Goal: Information Seeking & Learning: Find contact information

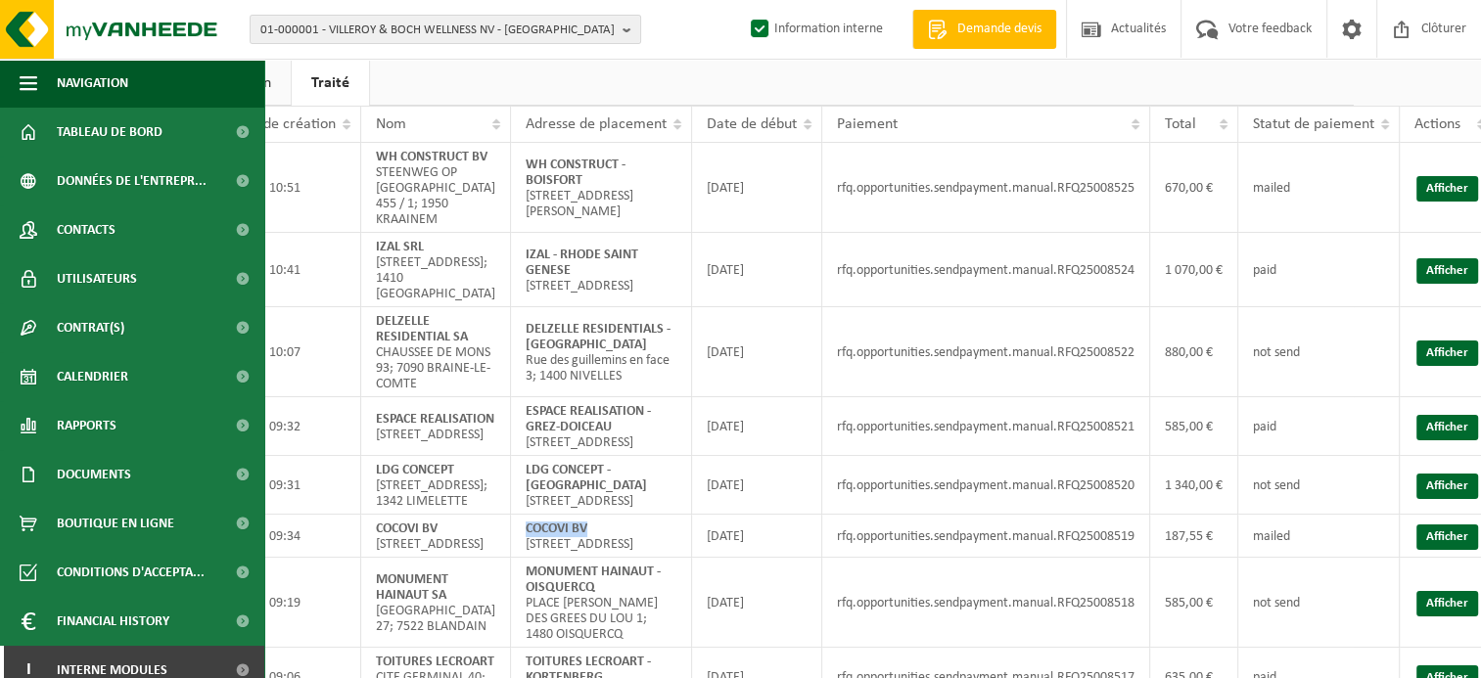
scroll to position [98, 117]
click at [610, 558] on td "COCOVI BV BERGENSESTEENWEG 749; 1502 HALLE" at bounding box center [601, 536] width 181 height 43
drag, startPoint x: 588, startPoint y: 575, endPoint x: 525, endPoint y: 560, distance: 65.3
click at [525, 558] on td "COCOVI BV BERGENSESTEENWEG 749; 1502 HALLE" at bounding box center [601, 536] width 181 height 43
copy strong "COCOVI BV"
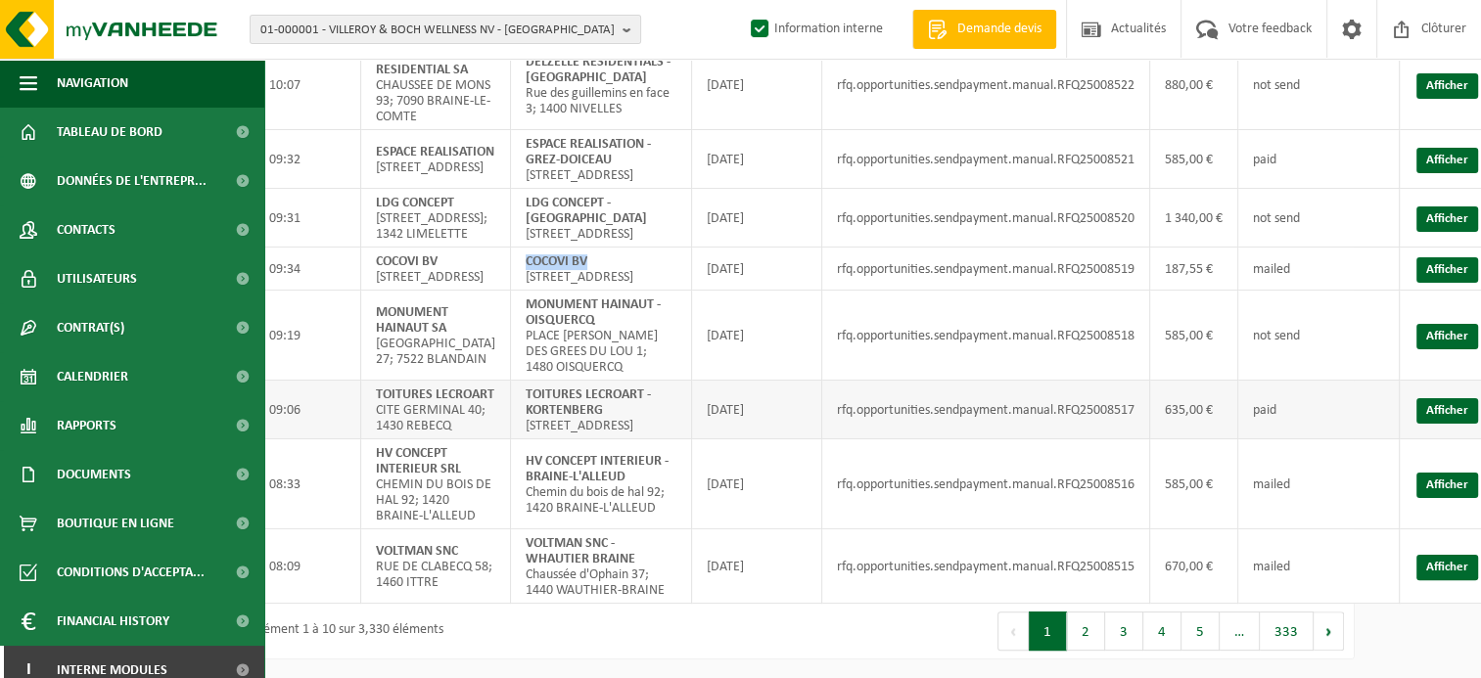
scroll to position [442, 117]
click at [1089, 631] on button "2" at bounding box center [1086, 631] width 38 height 39
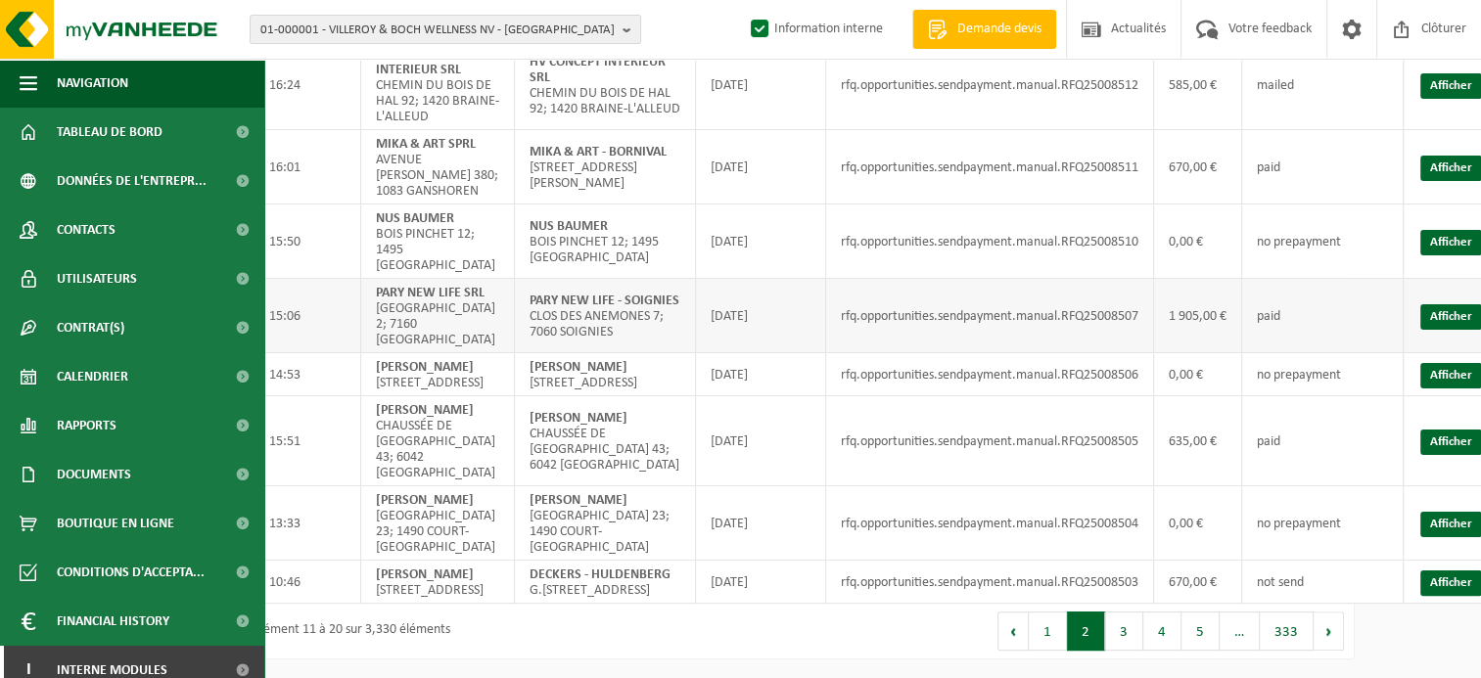
scroll to position [395, 117]
click at [1058, 632] on button "1" at bounding box center [1048, 631] width 38 height 39
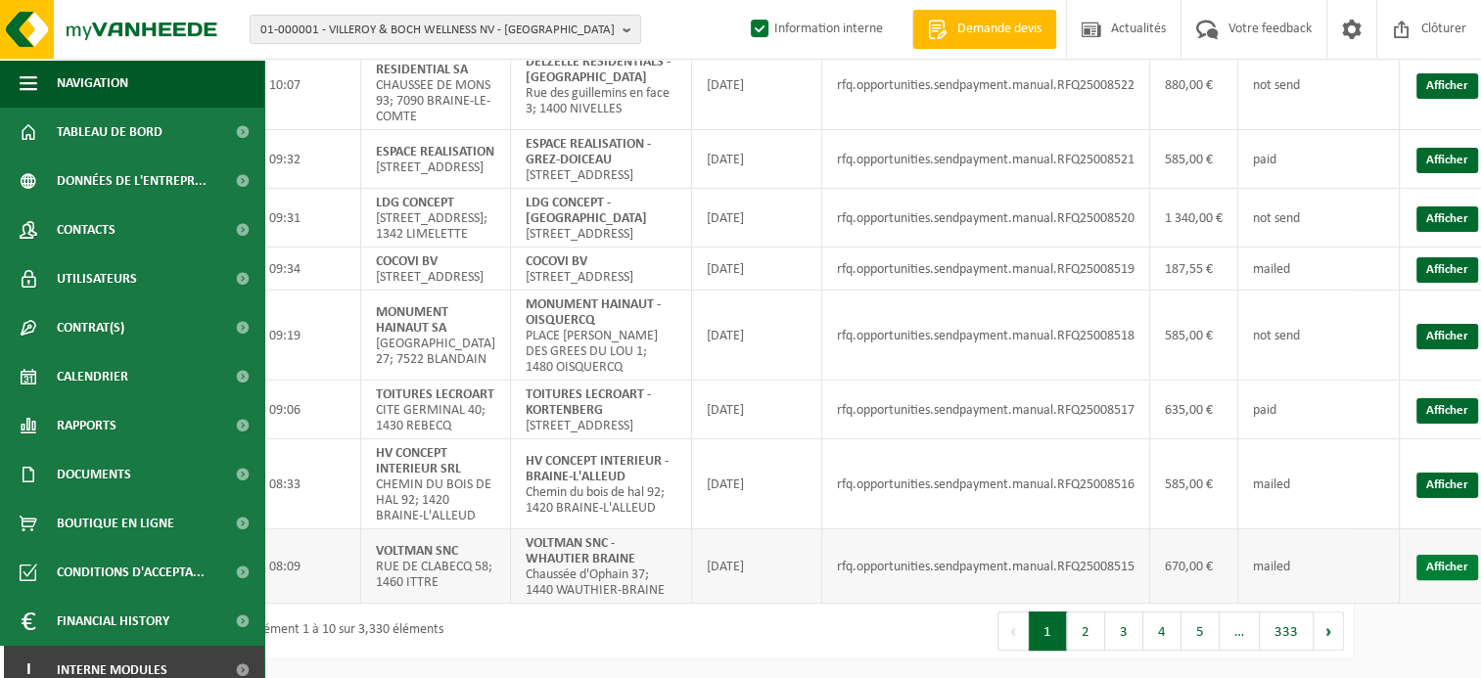
click at [1441, 581] on link "Afficher" at bounding box center [1448, 567] width 62 height 25
click at [1086, 651] on button "2" at bounding box center [1086, 631] width 38 height 39
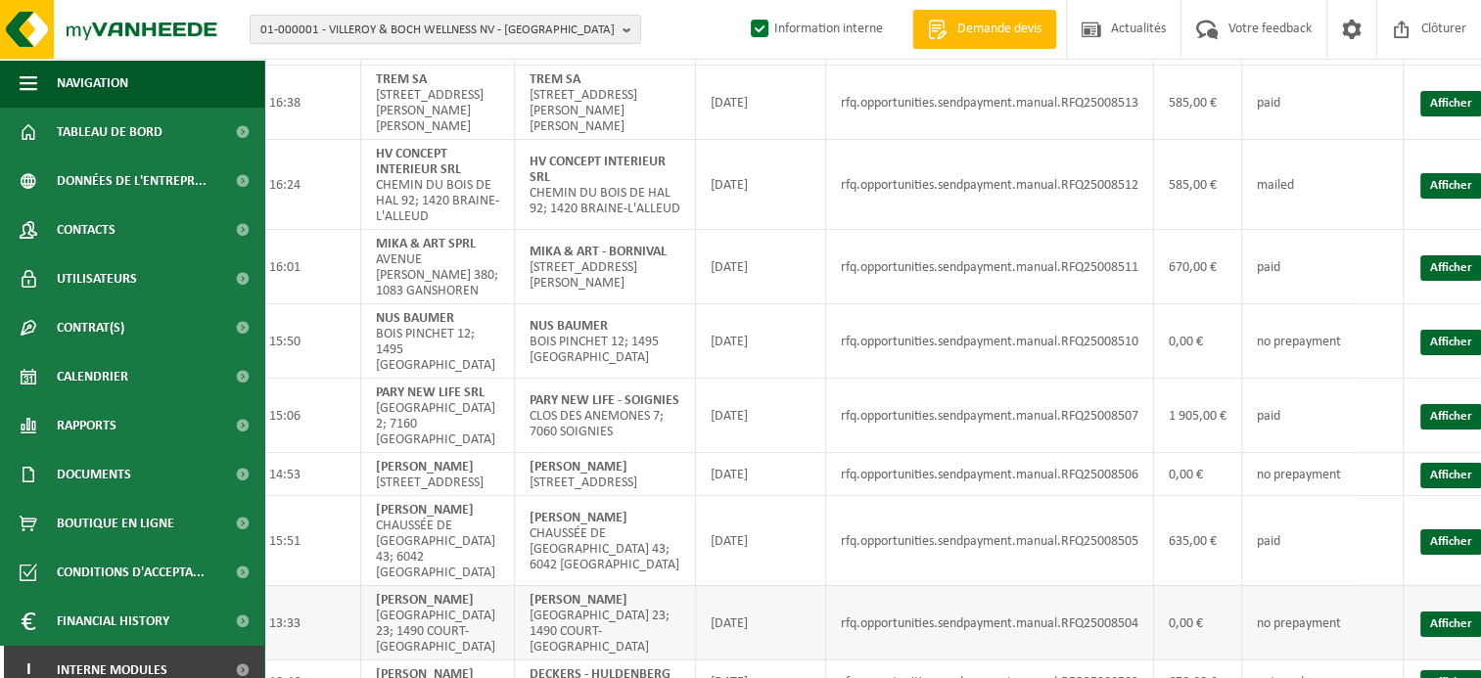
scroll to position [297, 117]
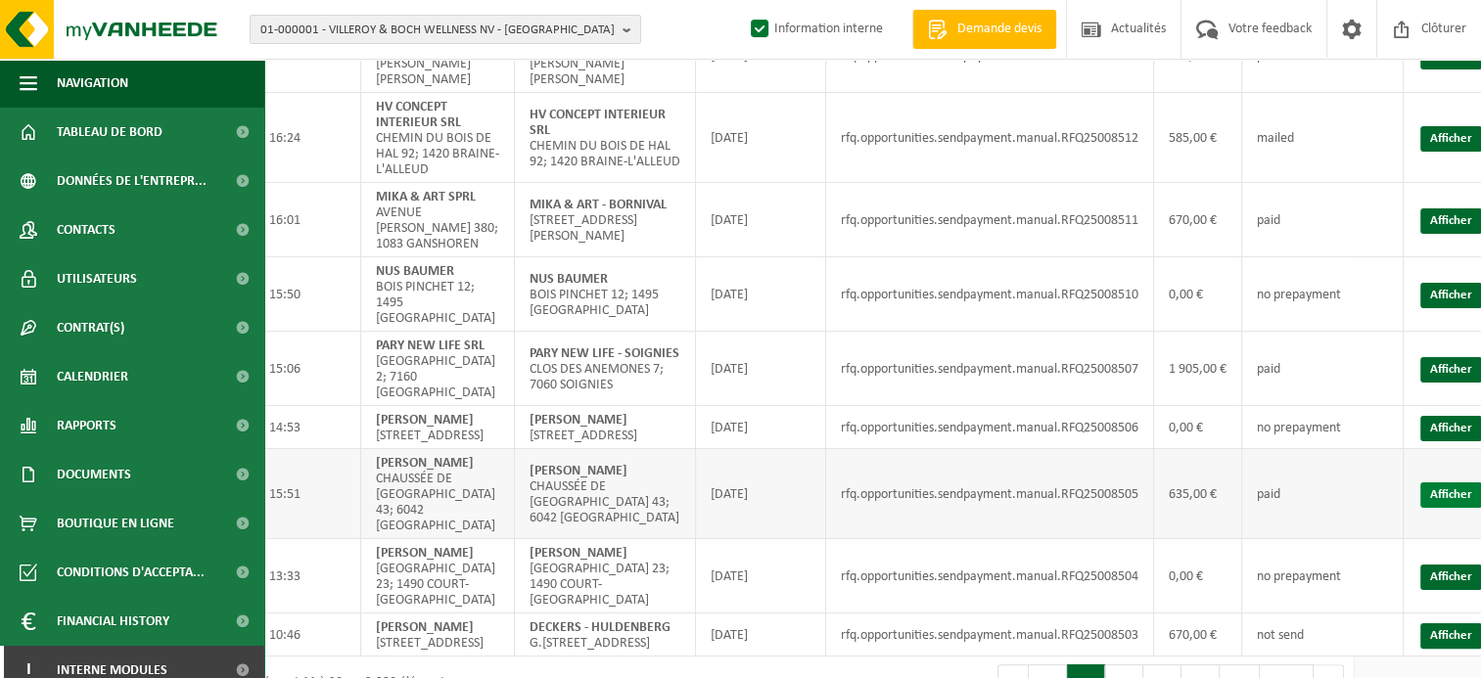
click at [1432, 494] on link "Afficher" at bounding box center [1452, 495] width 62 height 25
drag, startPoint x: 650, startPoint y: 486, endPoint x: 527, endPoint y: 477, distance: 123.7
click at [527, 477] on td "DELCROIX, FRÉDÉRIC CHAUSSÉE DE BRUXELLES 43; 6042 CHARLEROI" at bounding box center [605, 494] width 181 height 90
copy strong "DELCROIX, FRÉDÉRIC"
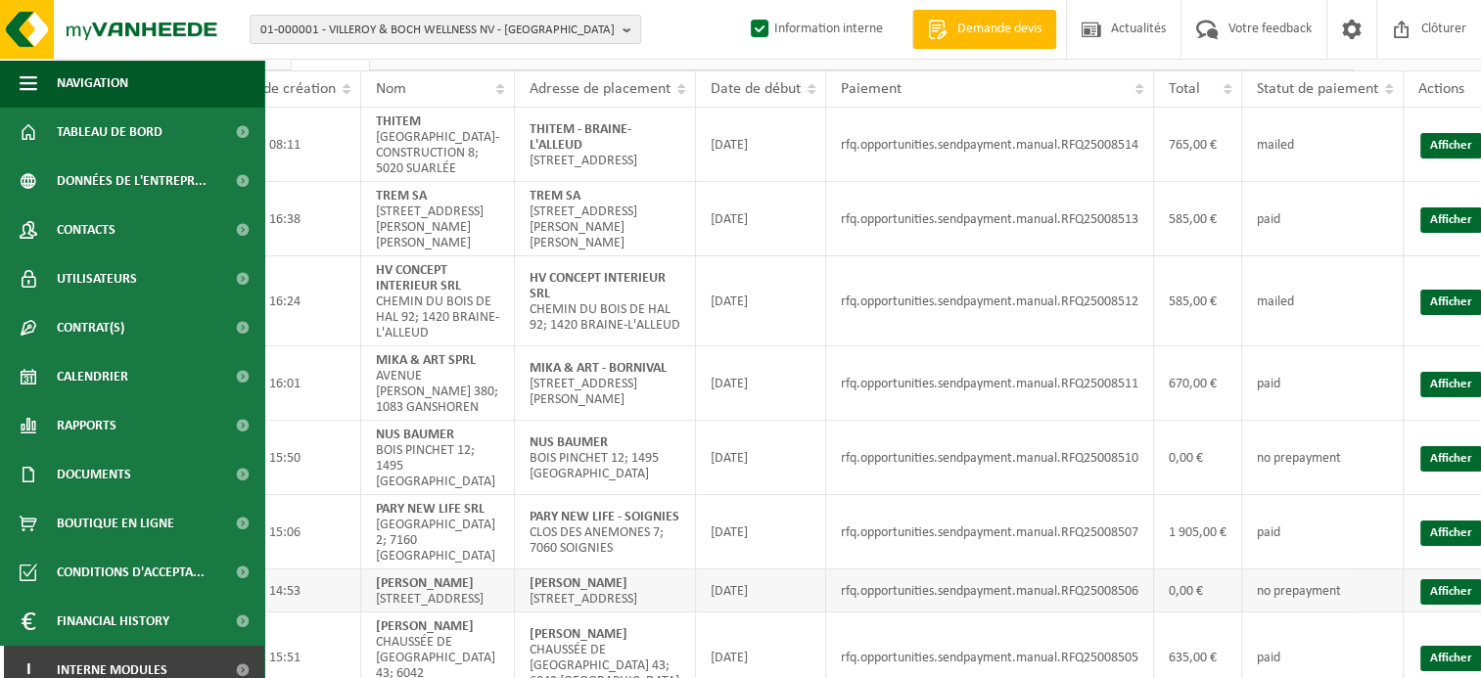
scroll to position [101, 117]
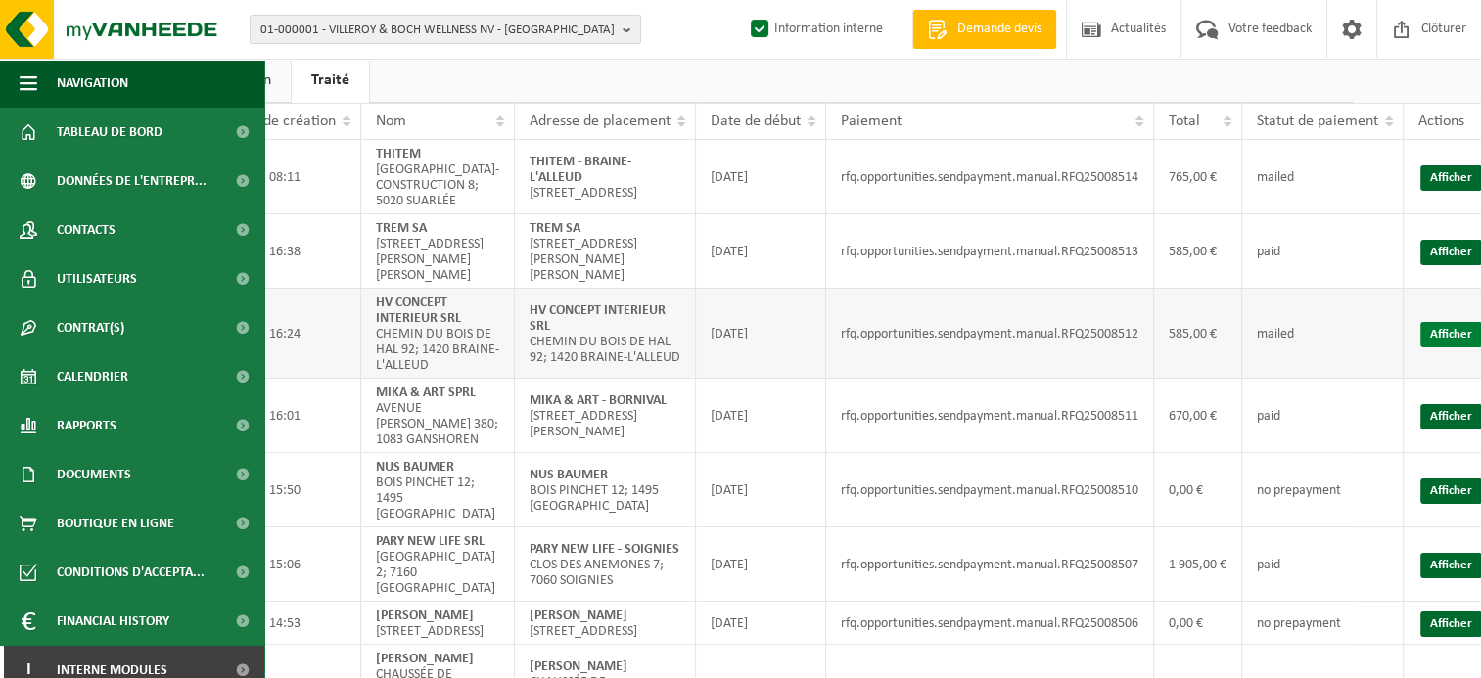
click at [1475, 334] on link "Afficher" at bounding box center [1452, 334] width 62 height 25
drag, startPoint x: 559, startPoint y: 328, endPoint x: 530, endPoint y: 306, distance: 36.4
click at [530, 306] on td "HV CONCEPT INTERIEUR SRL CHEMIN DU BOIS DE HAL 92; 1420 BRAINE-L'ALLEUD" at bounding box center [605, 334] width 181 height 90
copy strong "HV CONCEPT INTERIEUR SRL"
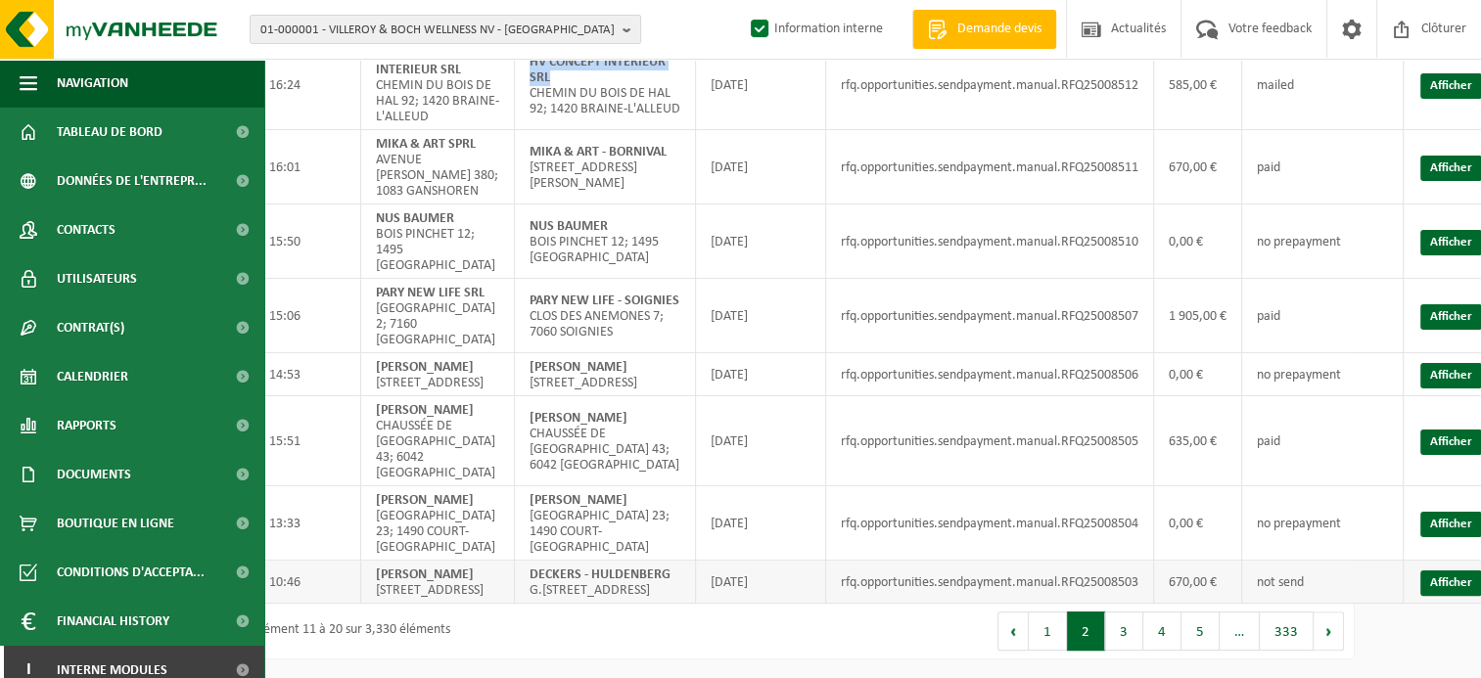
scroll to position [395, 117]
click at [1057, 632] on button "1" at bounding box center [1048, 631] width 38 height 39
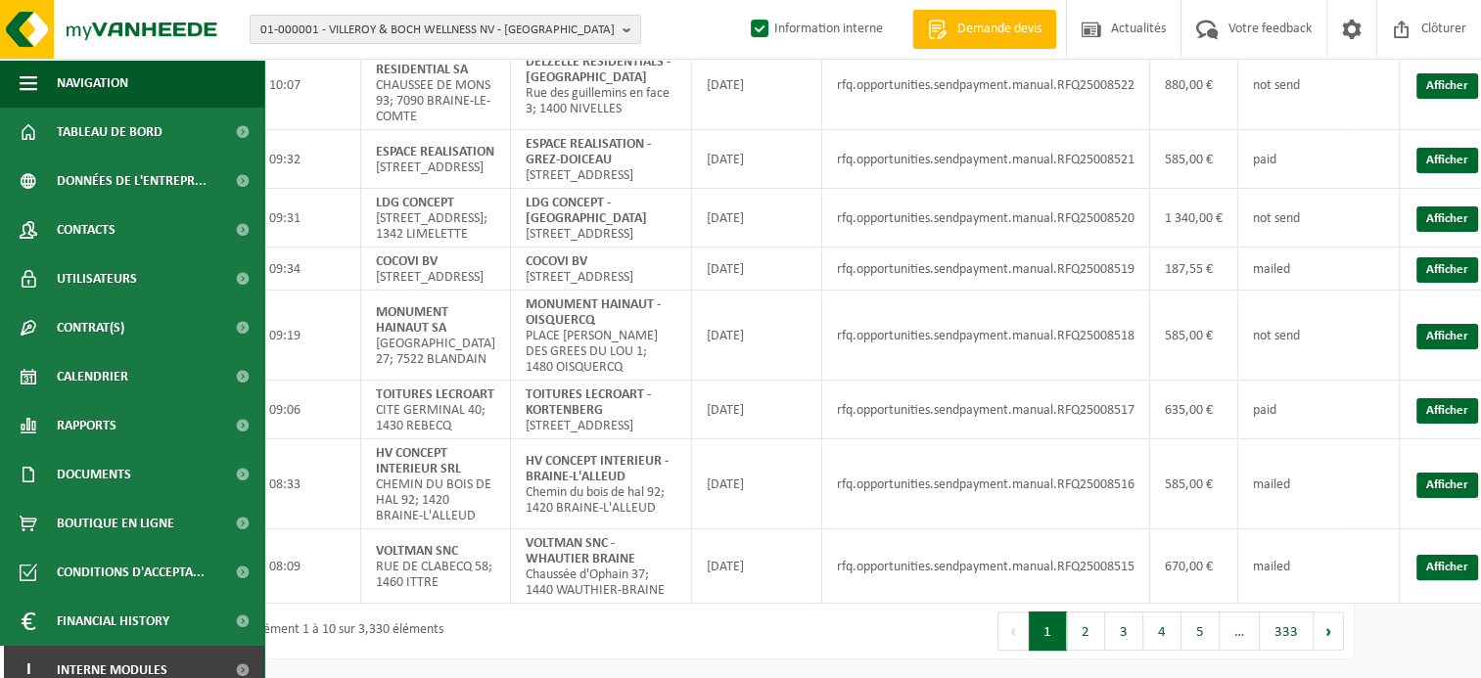
scroll to position [413, 117]
drag, startPoint x: 638, startPoint y: 585, endPoint x: 515, endPoint y: 572, distance: 124.1
click at [515, 572] on td "VOLTMAN SNC - WHAUTIER BRAINE Chaussée d'Ophain 37; 1440 WAUTHIER-BRAINE" at bounding box center [601, 567] width 181 height 74
copy strong "VOLTMAN SNC - WHAUTIER BRAINE"
click at [1467, 581] on link "Afficher" at bounding box center [1448, 567] width 62 height 25
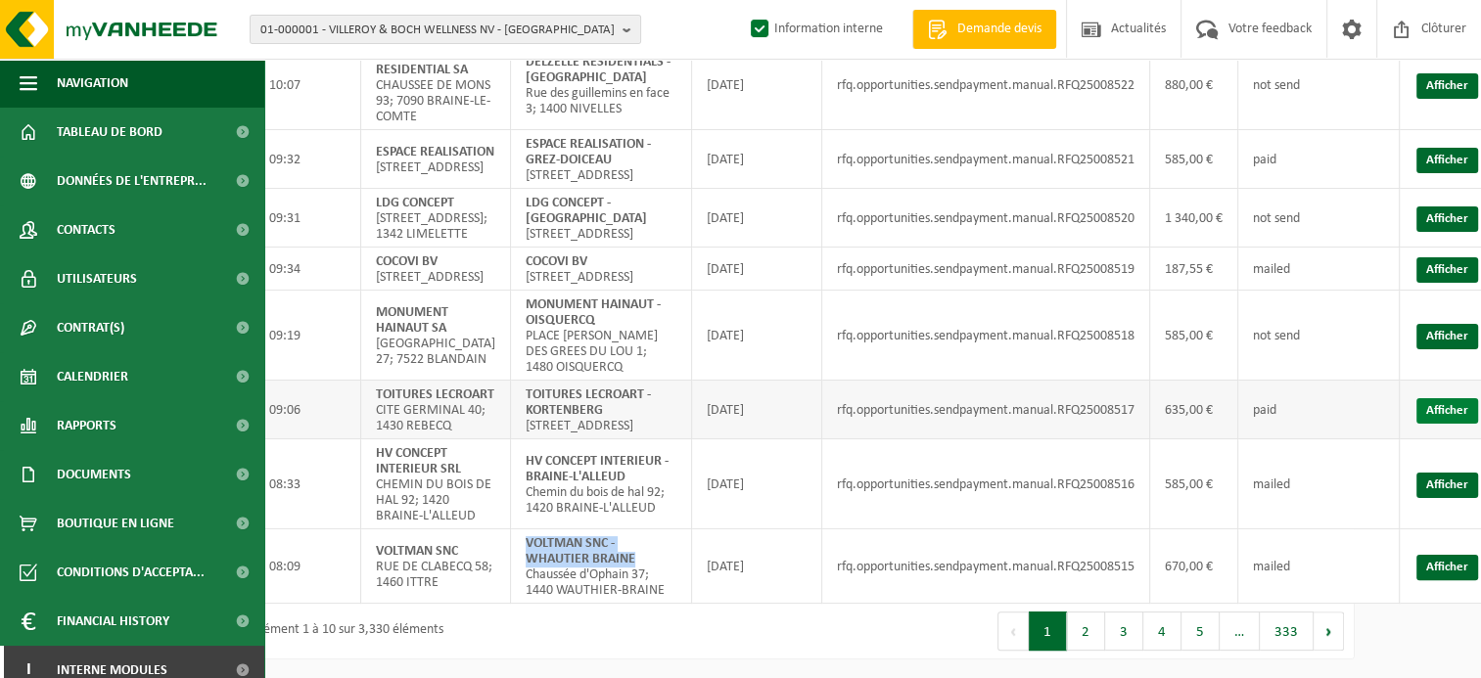
click at [1461, 424] on link "Afficher" at bounding box center [1448, 410] width 62 height 25
click at [1093, 651] on button "2" at bounding box center [1086, 631] width 38 height 39
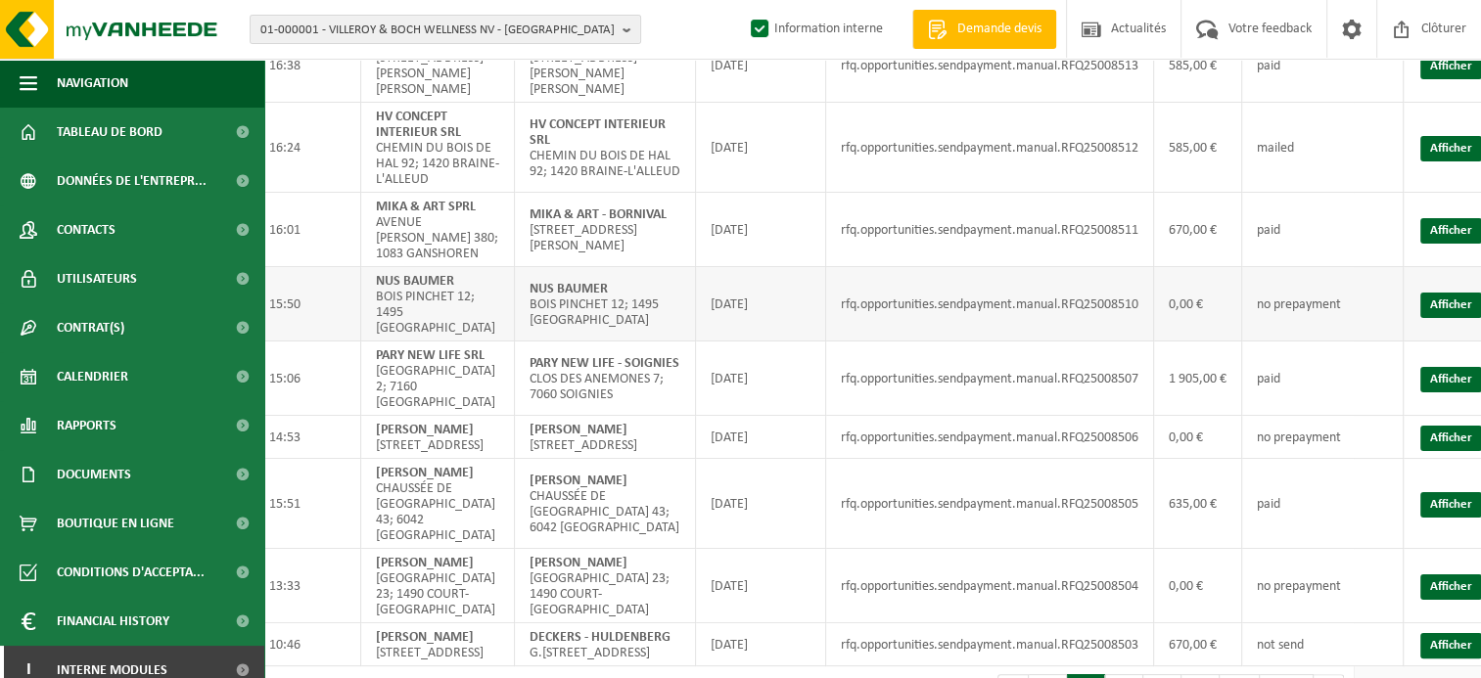
scroll to position [101, 117]
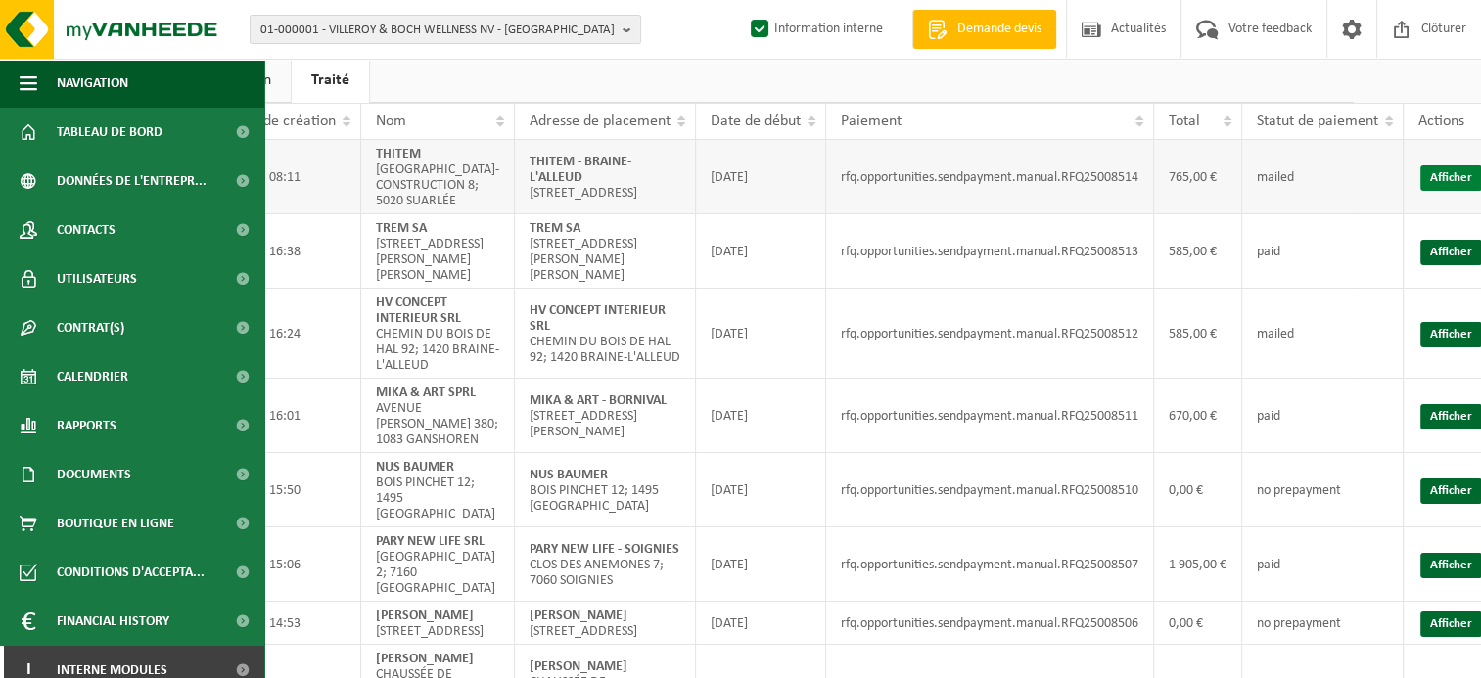
click at [1462, 181] on link "Afficher" at bounding box center [1452, 177] width 62 height 25
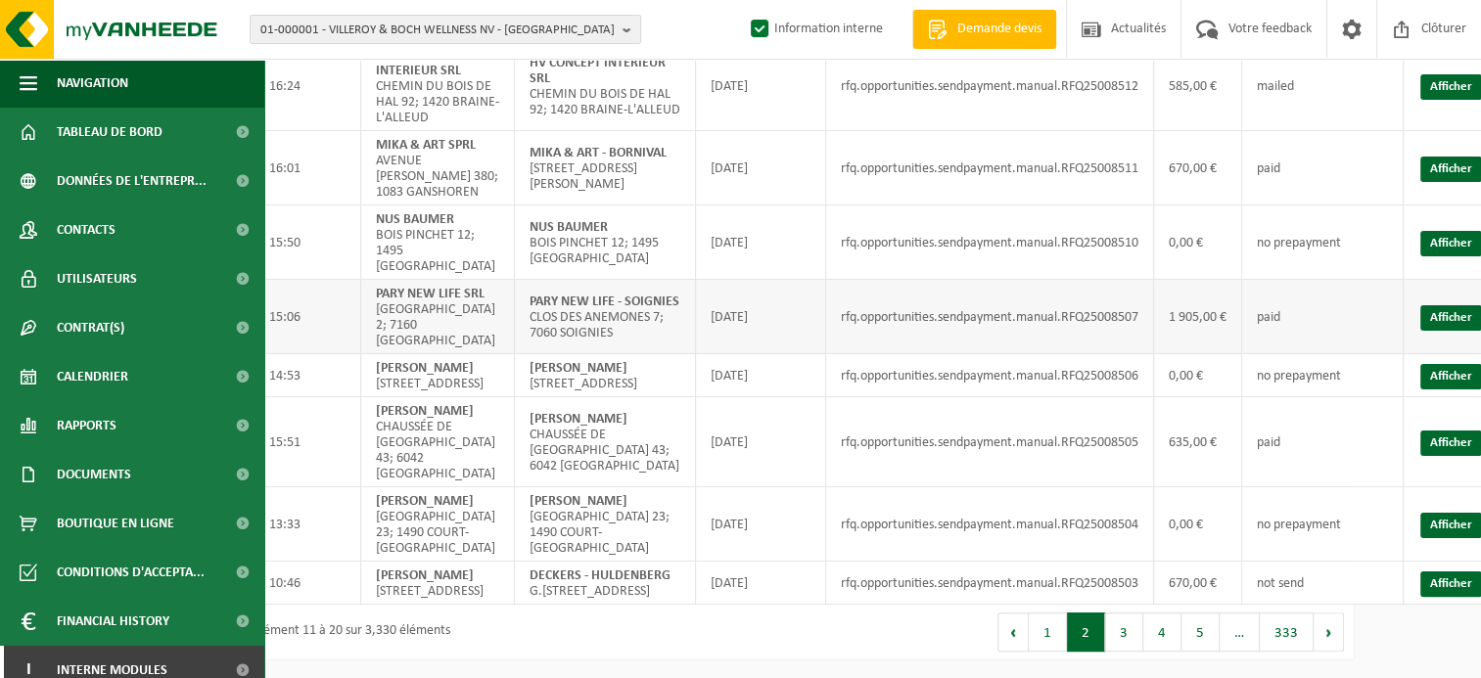
scroll to position [395, 117]
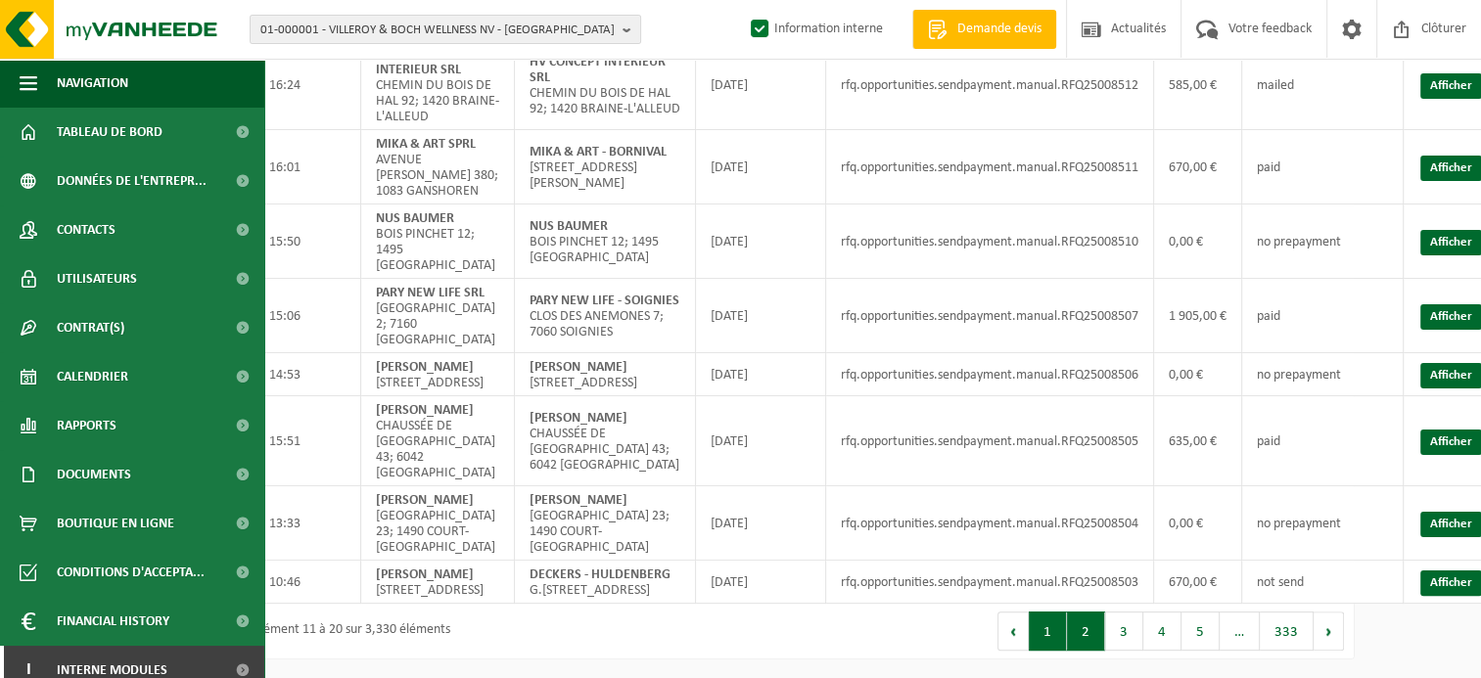
click at [1053, 633] on button "1" at bounding box center [1048, 631] width 38 height 39
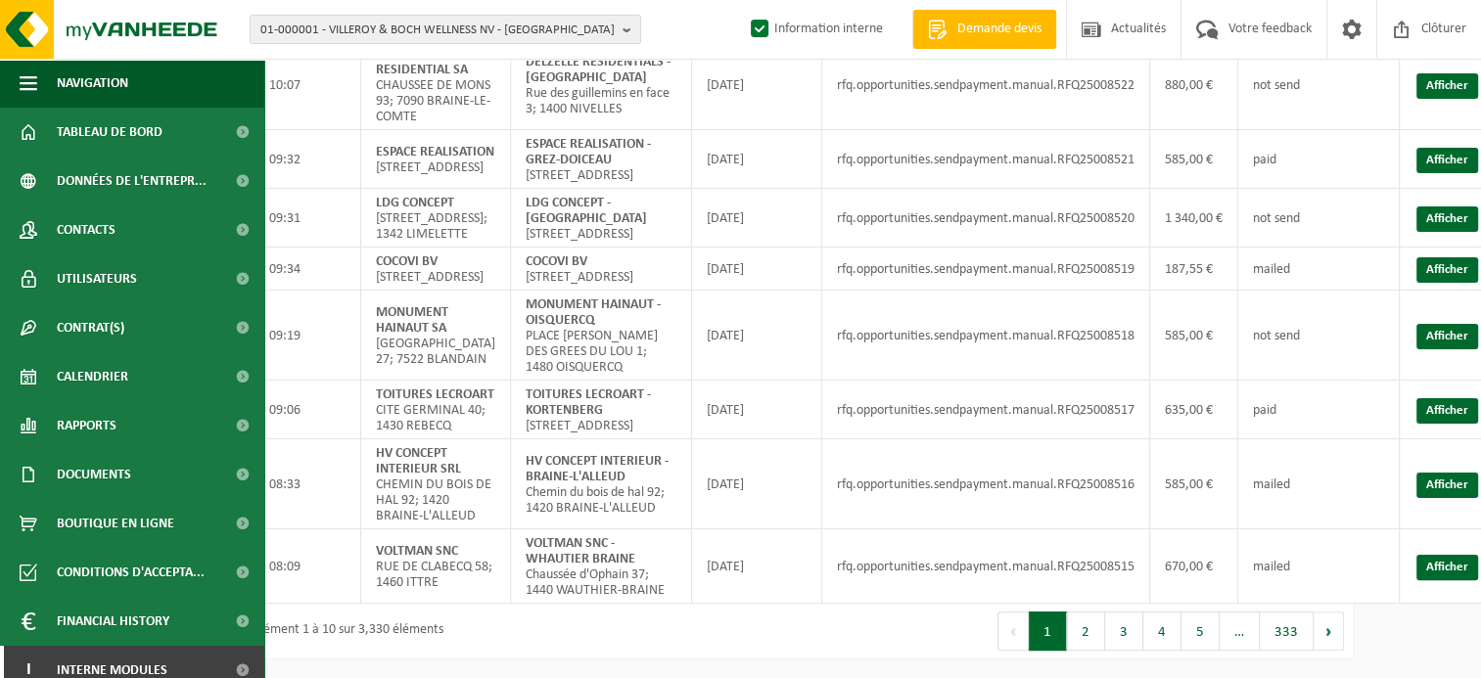
scroll to position [413, 117]
click at [1453, 346] on link "Afficher" at bounding box center [1448, 336] width 62 height 25
click at [1429, 207] on link "Afficher" at bounding box center [1448, 219] width 62 height 25
click at [1465, 148] on link "Afficher" at bounding box center [1448, 160] width 62 height 25
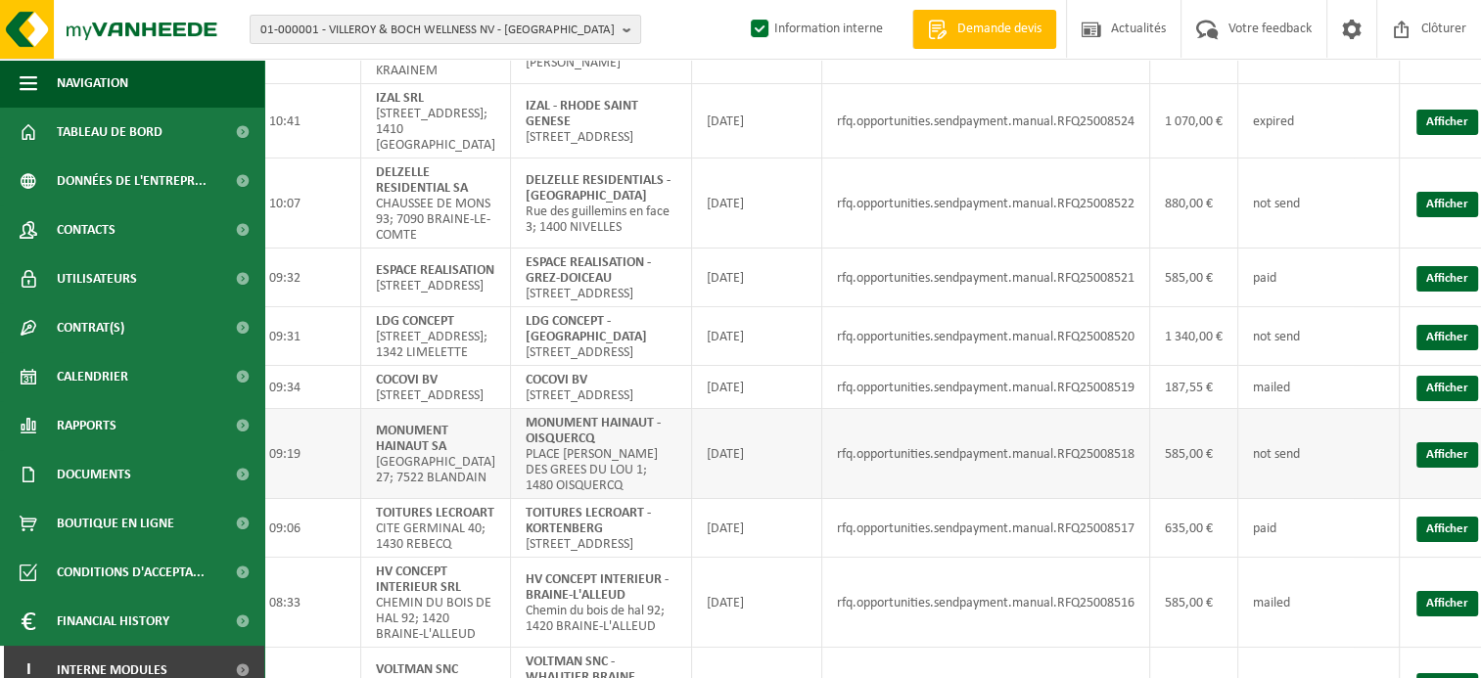
scroll to position [217, 117]
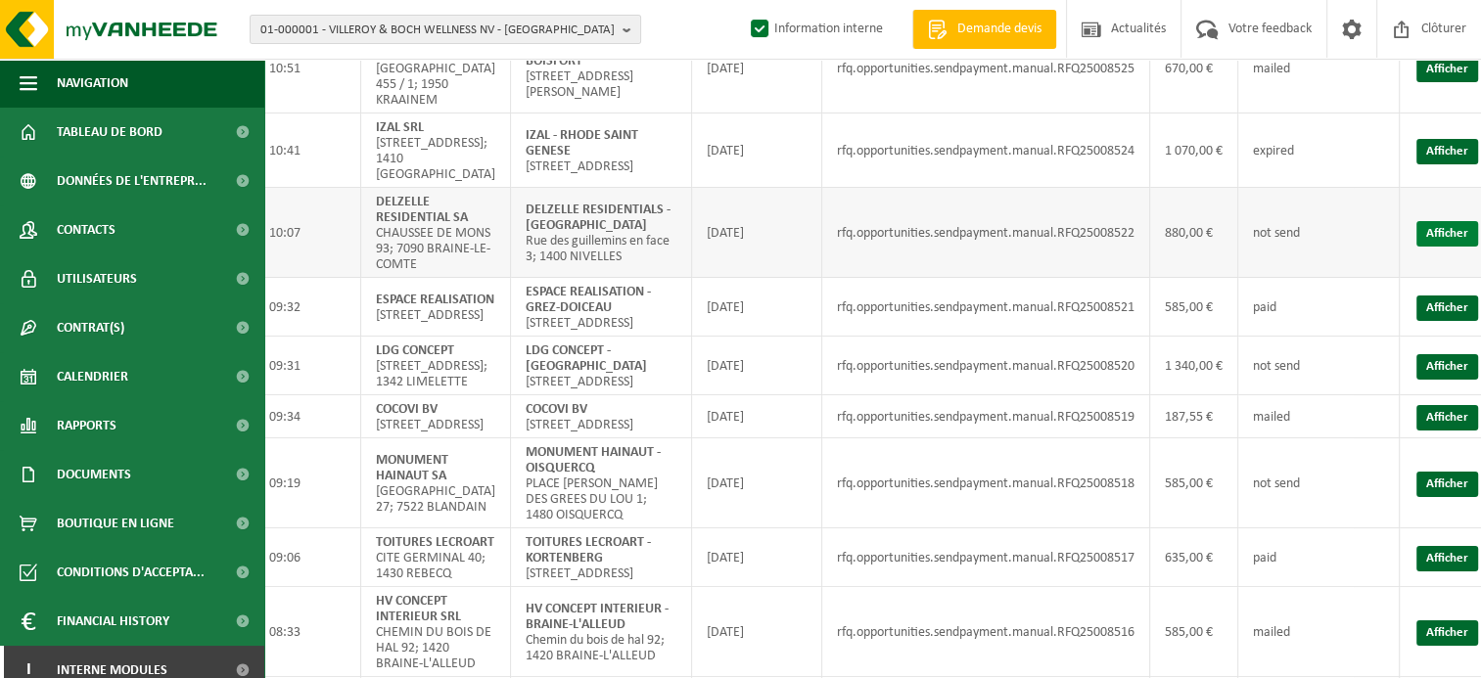
click at [1432, 247] on link "Afficher" at bounding box center [1448, 233] width 62 height 25
click at [1439, 155] on link "Afficher" at bounding box center [1448, 151] width 62 height 25
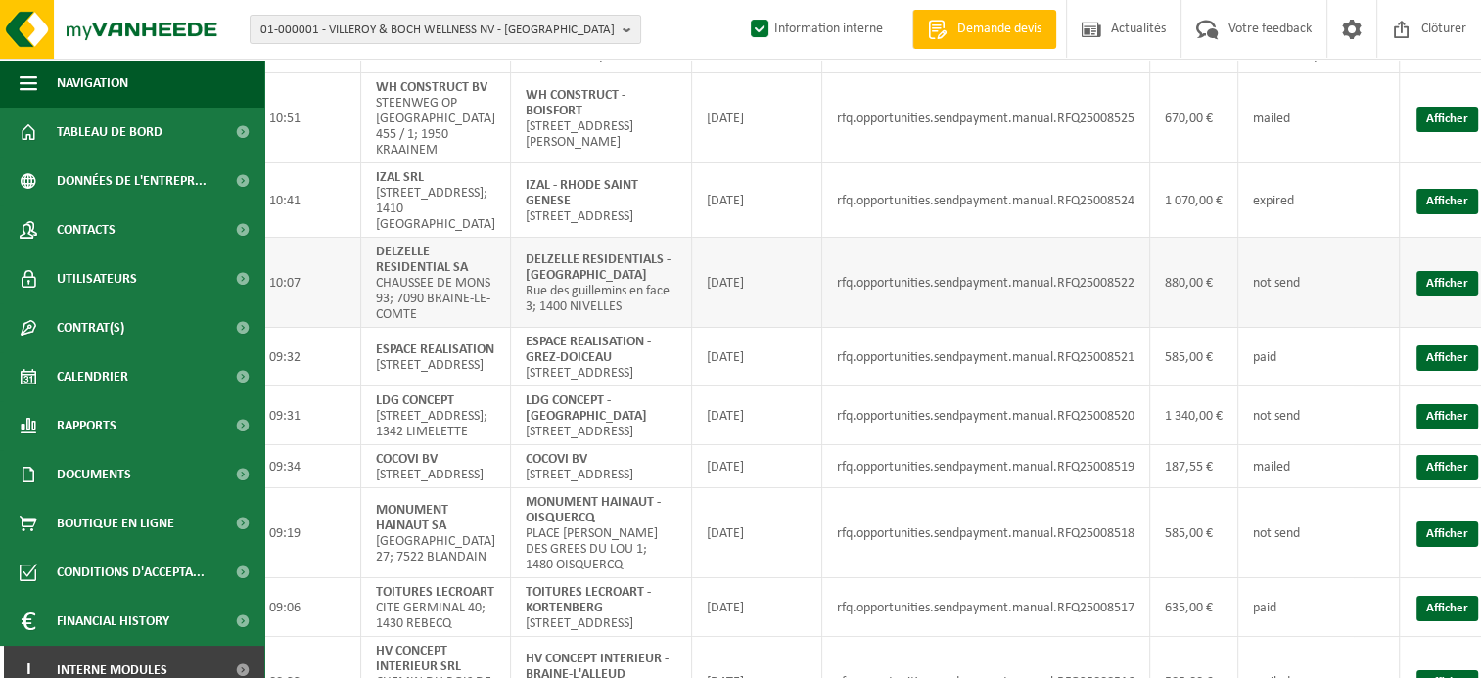
scroll to position [119, 117]
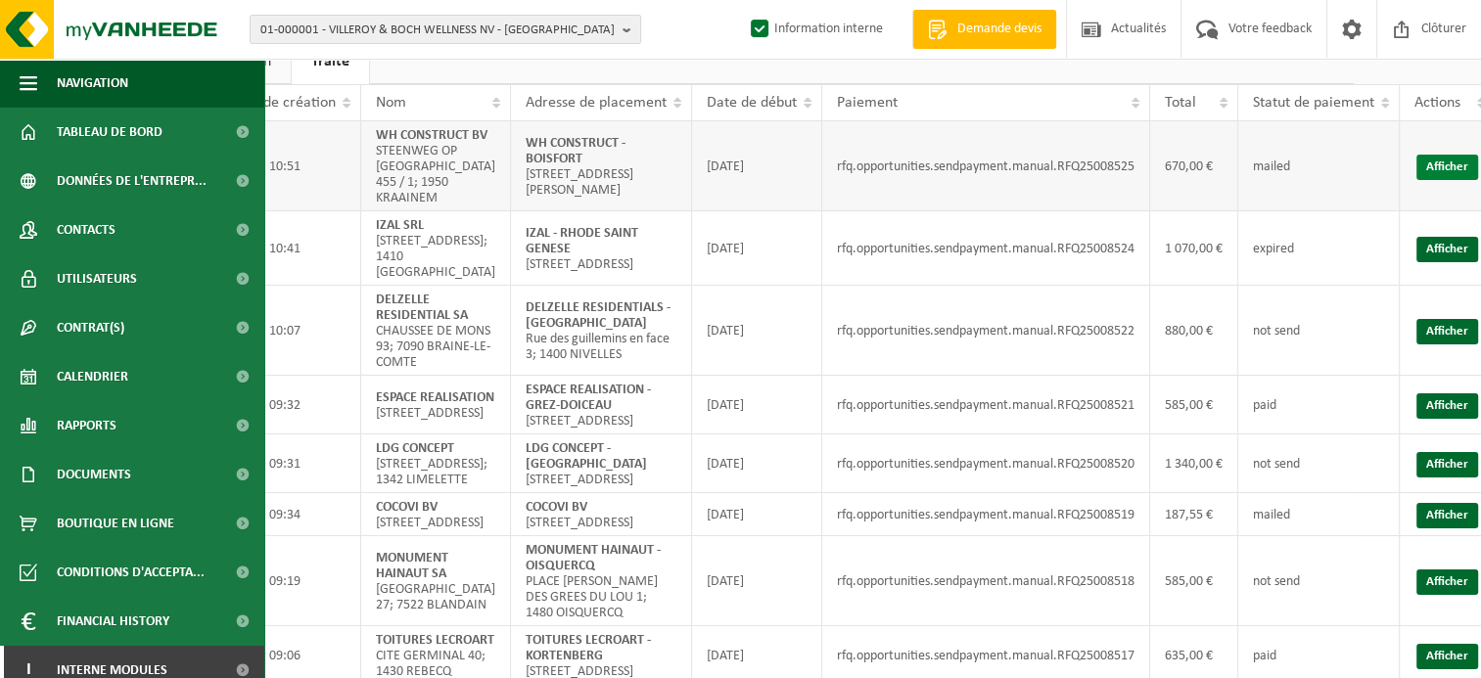
click at [1440, 161] on link "Afficher" at bounding box center [1448, 167] width 62 height 25
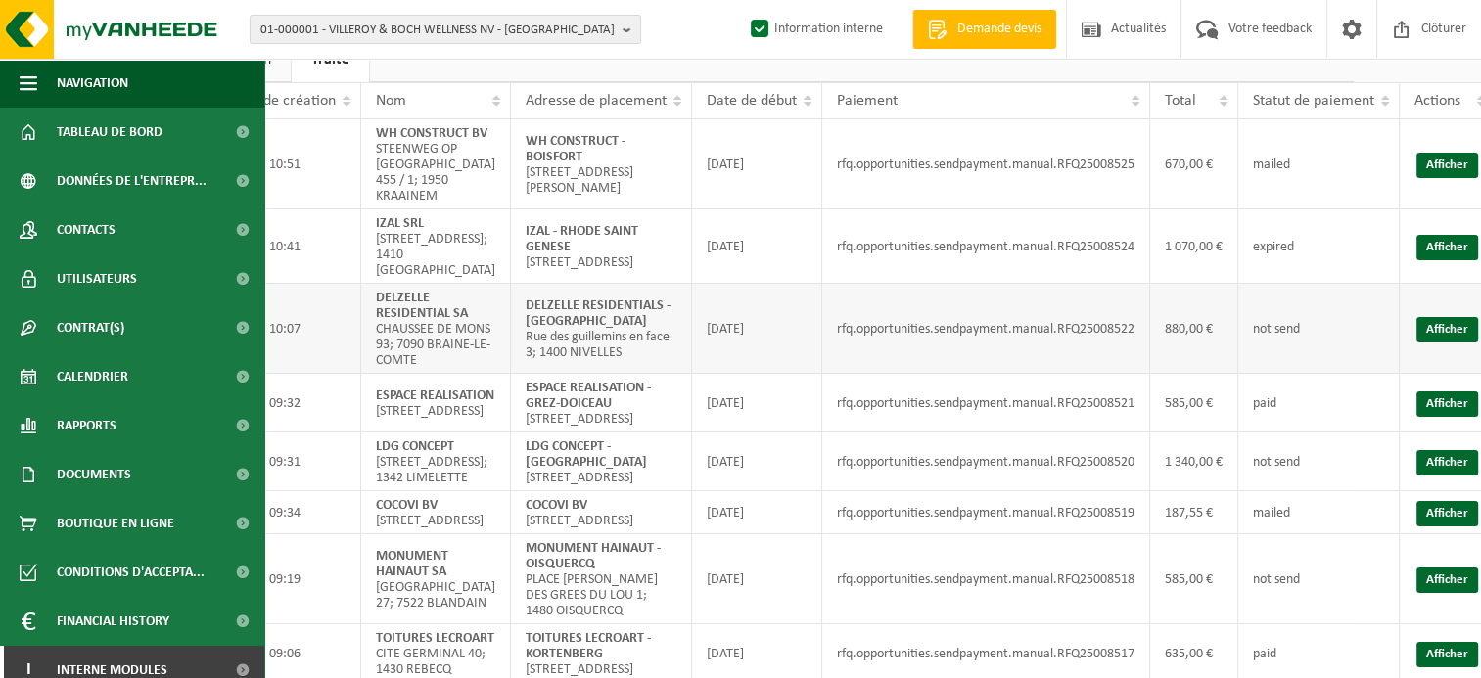
scroll to position [0, 117]
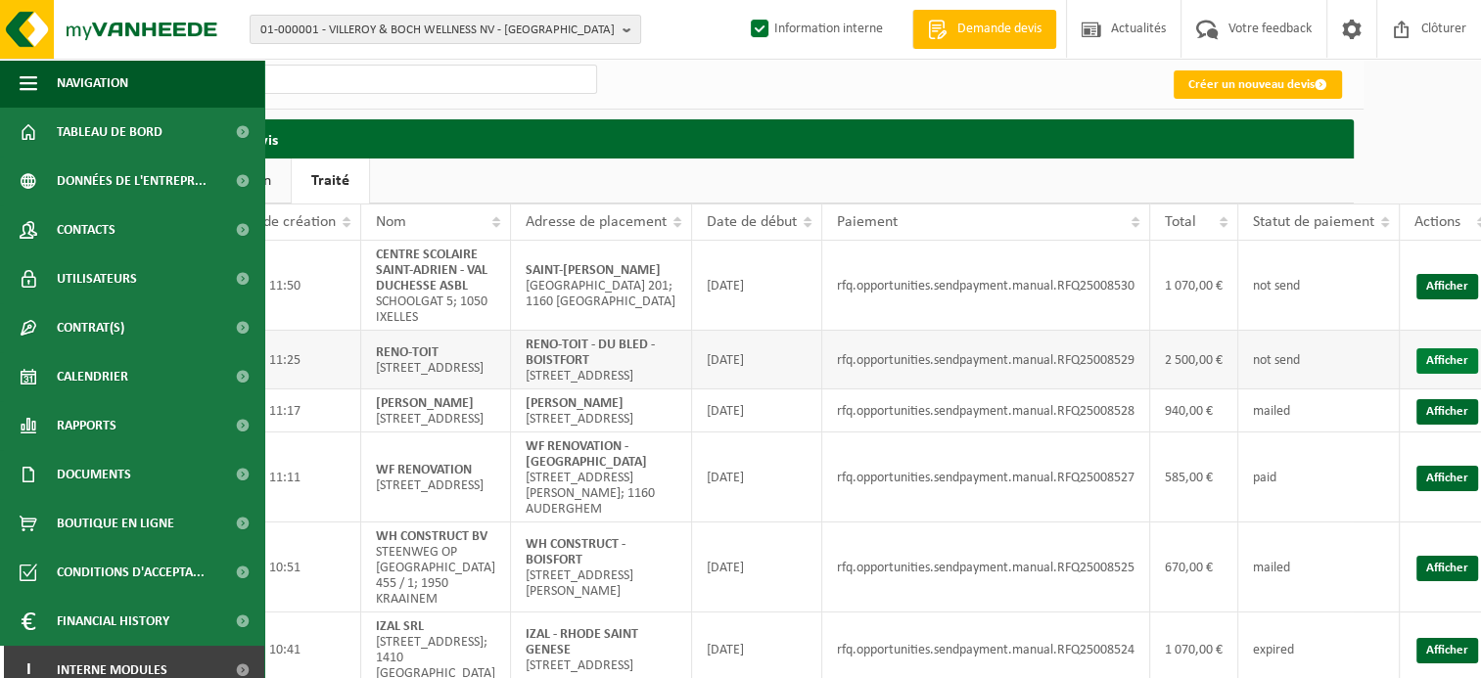
click at [1432, 374] on link "Afficher" at bounding box center [1448, 361] width 62 height 25
click at [1458, 491] on link "Afficher" at bounding box center [1448, 478] width 62 height 25
click at [1457, 425] on link "Afficher" at bounding box center [1448, 411] width 62 height 25
click at [1460, 292] on link "Afficher" at bounding box center [1448, 286] width 62 height 25
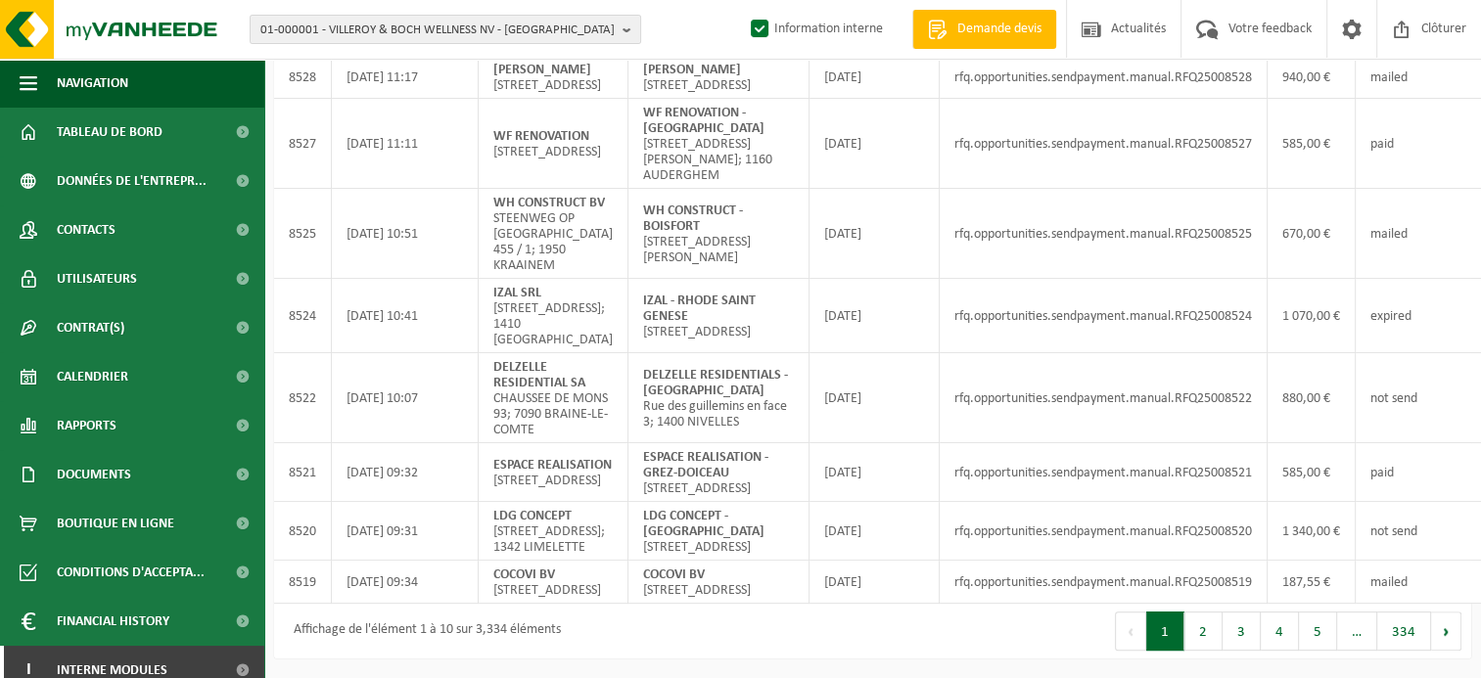
scroll to position [457, 0]
click at [1198, 627] on button "2" at bounding box center [1204, 631] width 38 height 39
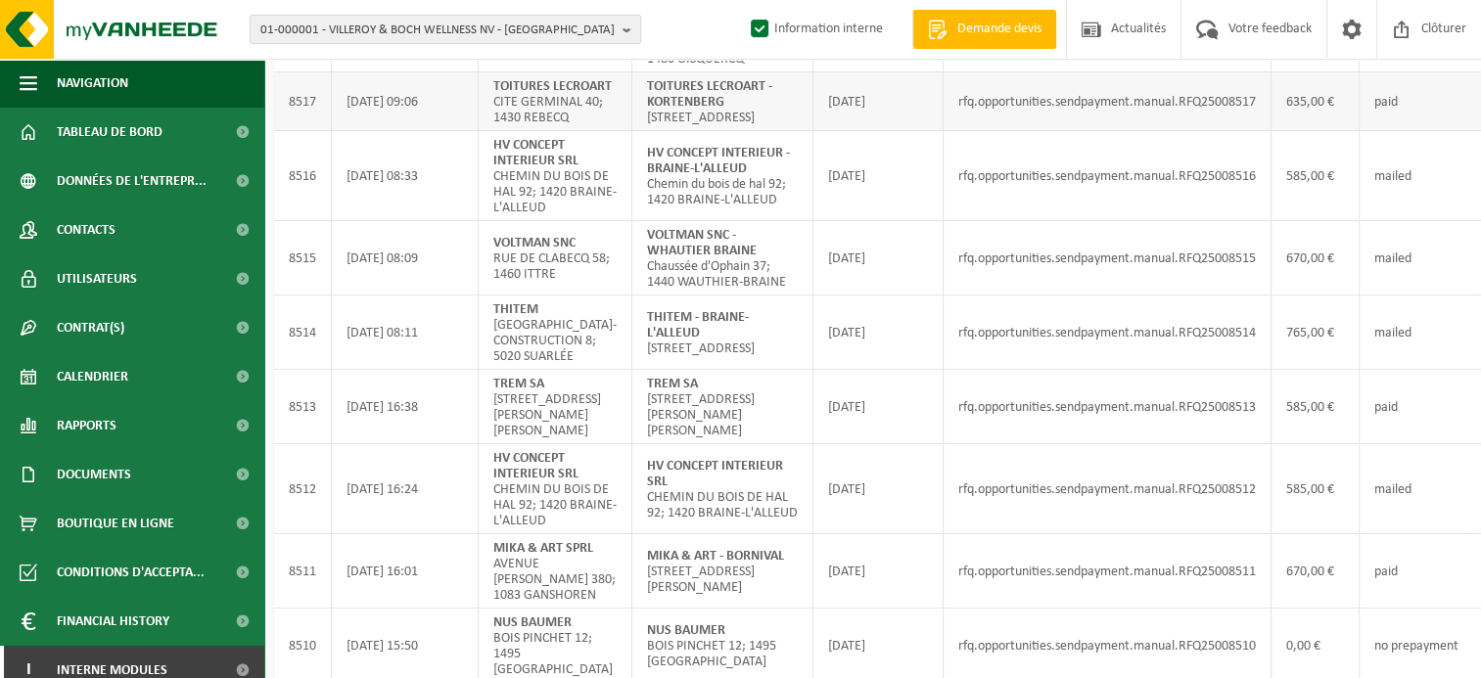
scroll to position [294, 0]
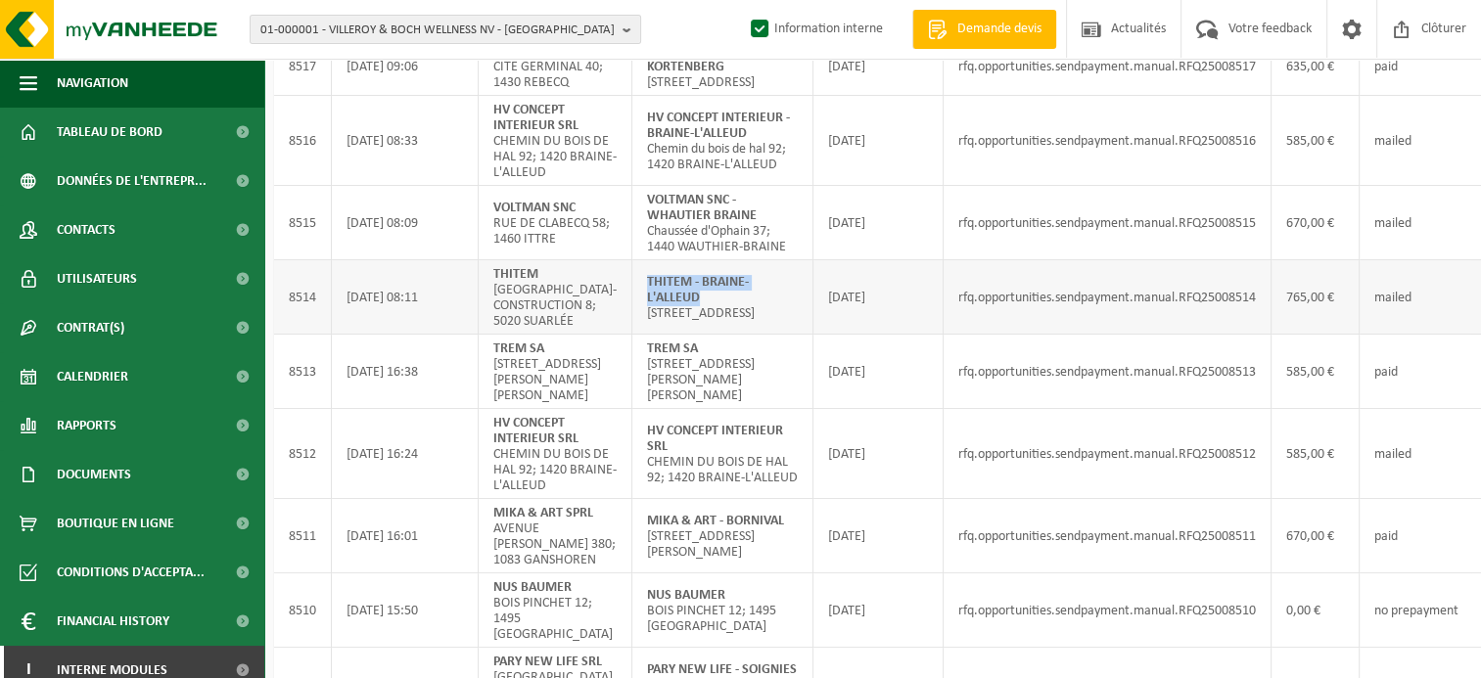
drag, startPoint x: 675, startPoint y: 358, endPoint x: 605, endPoint y: 349, distance: 70.2
click at [632, 335] on td "THITEM - BRAINE-L'ALLEUD [STREET_ADDRESS]; 1420 BRAINE-L'ALLEUD" at bounding box center [722, 297] width 181 height 74
copy strong "THITEM - BRAINE-L'ALLEUD"
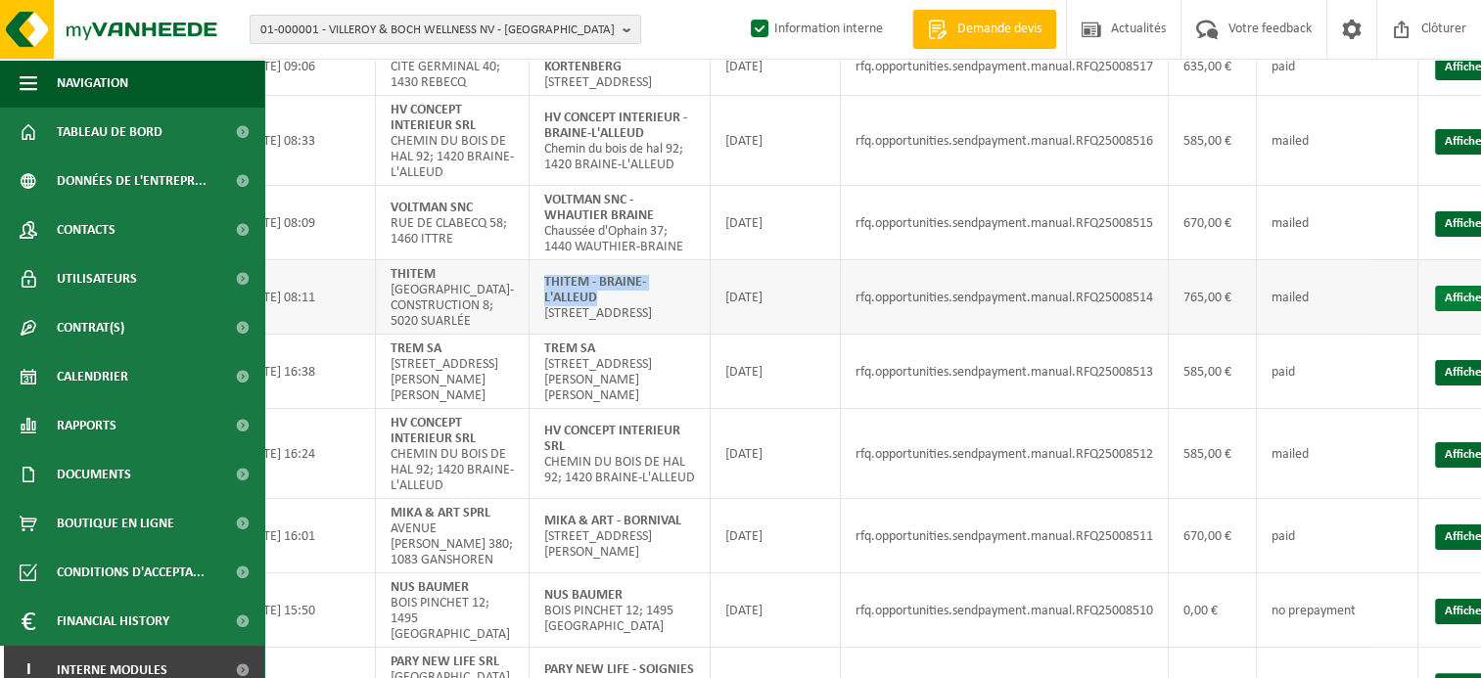
click at [1435, 311] on link "Afficher" at bounding box center [1466, 298] width 62 height 25
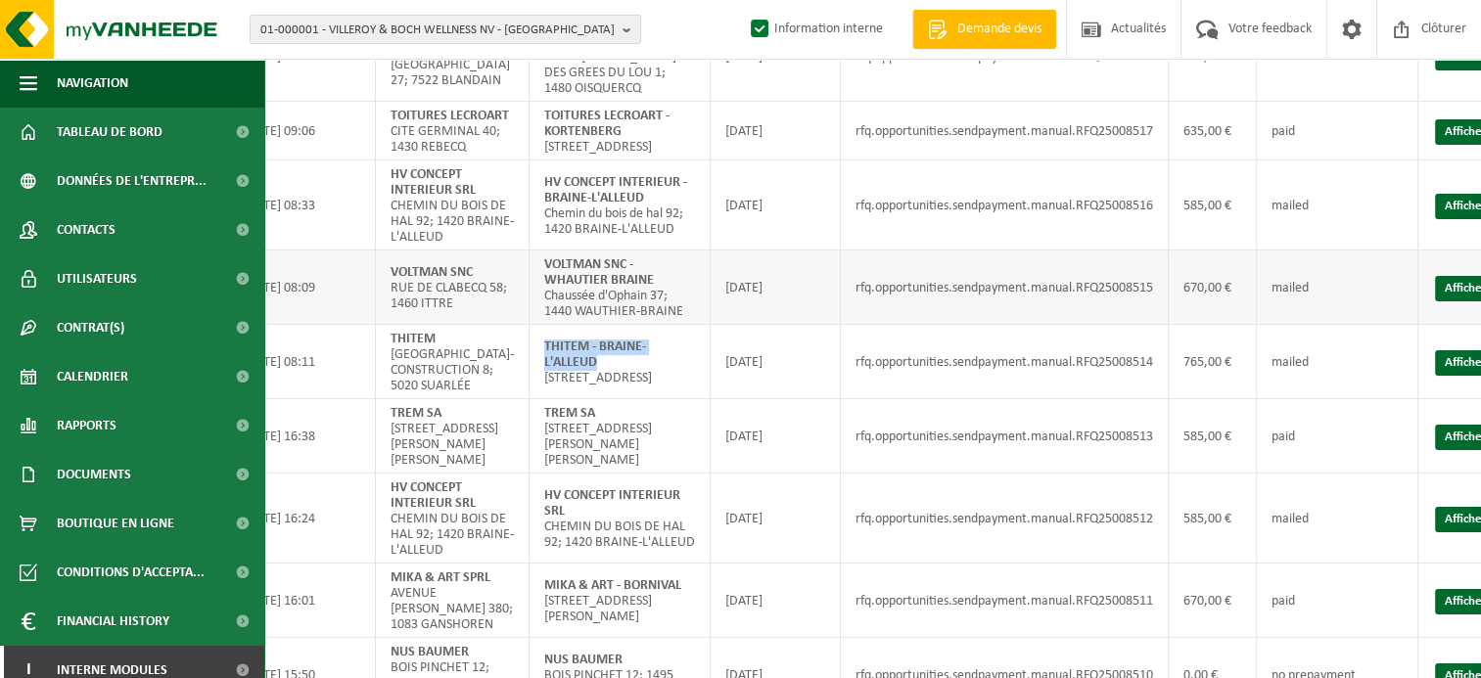
scroll to position [196, 103]
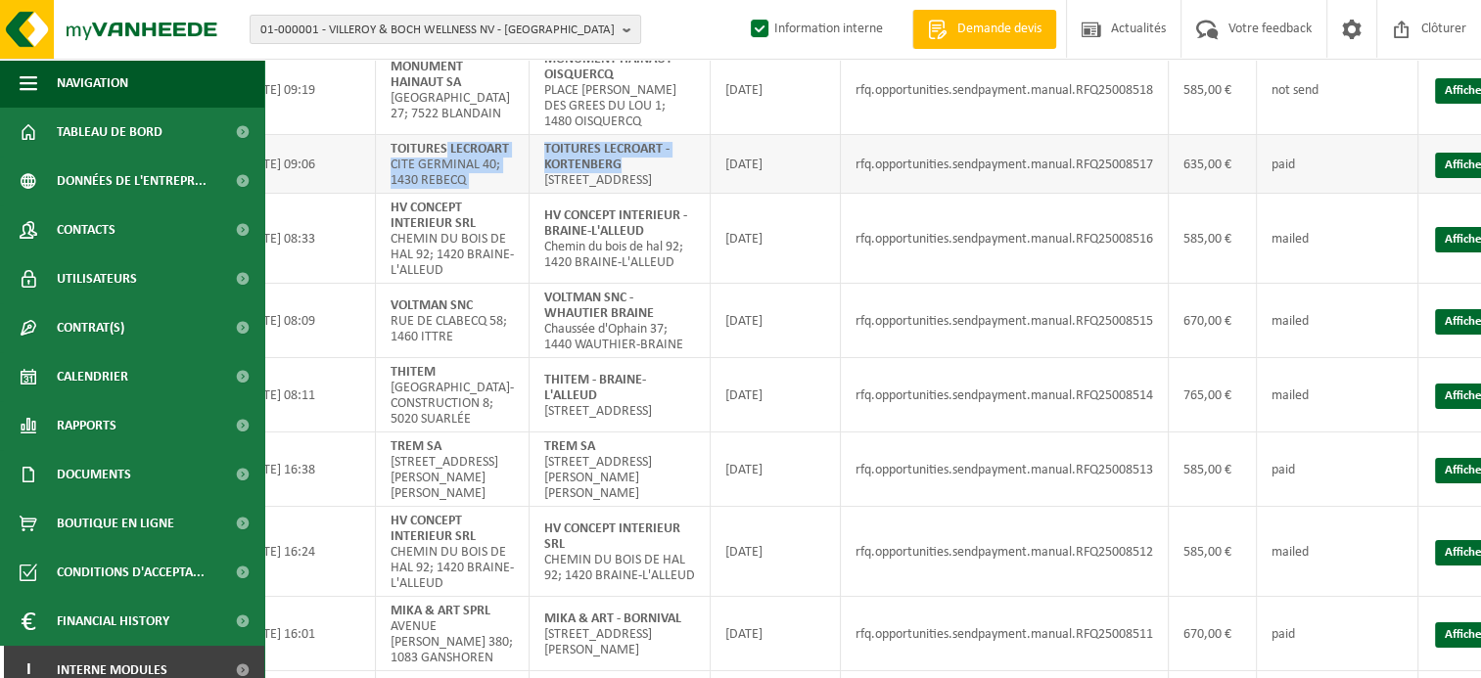
drag, startPoint x: 590, startPoint y: 173, endPoint x: 485, endPoint y: 157, distance: 107.0
click at [485, 157] on tr "8517 [DATE] 09:06 TOITURES LECROART CITE GERMINAL 40; 1430 REBECQ TOITURES LECR…" at bounding box center [842, 164] width 1342 height 59
drag, startPoint x: 485, startPoint y: 157, endPoint x: 571, endPoint y: 176, distance: 88.4
click at [571, 172] on strong "TOITURES LECROART - KORTENBERG" at bounding box center [606, 157] width 125 height 30
click at [571, 167] on strong "TOITURES LECROART - KORTENBERG" at bounding box center [606, 157] width 125 height 30
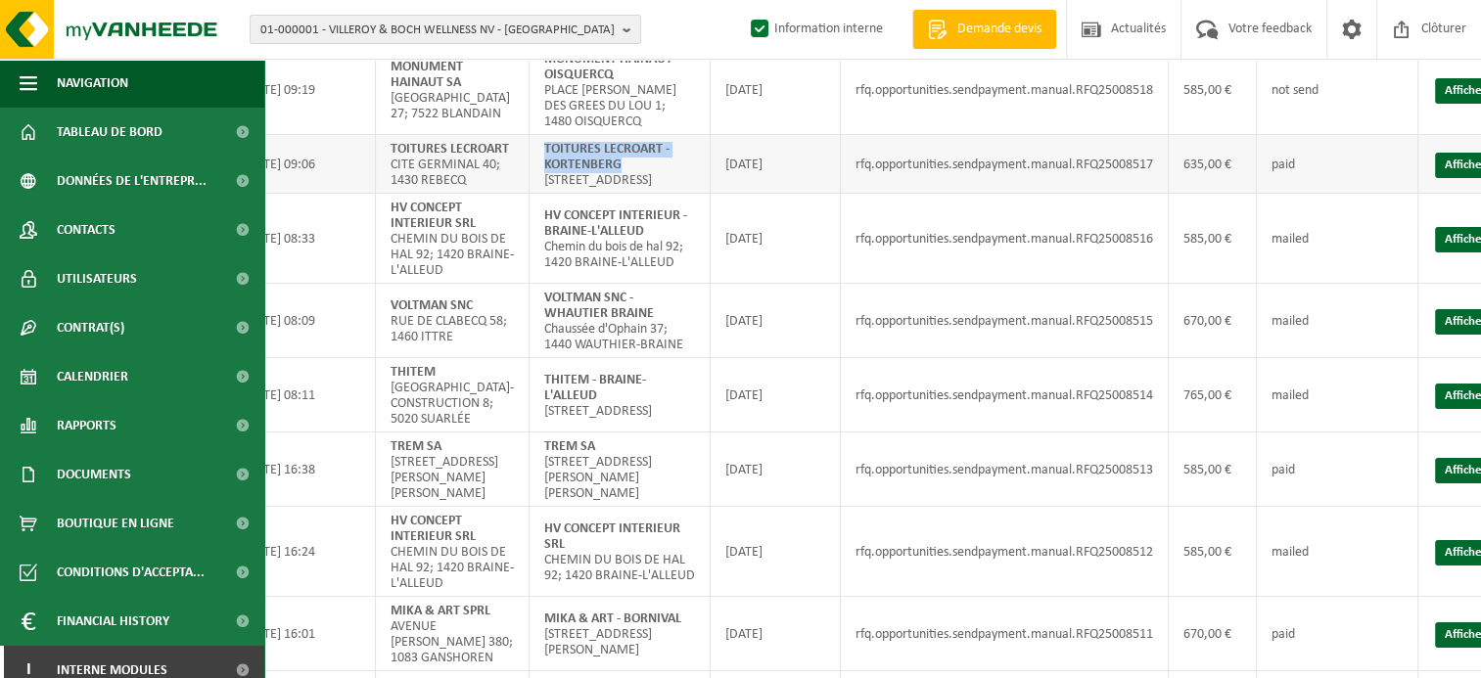
drag, startPoint x: 590, startPoint y: 172, endPoint x: 506, endPoint y: 159, distance: 85.3
click at [530, 159] on td "TOITURES LECROART - KORTENBERG [STREET_ADDRESS]" at bounding box center [620, 164] width 181 height 59
copy strong "TOITURES LECROART - KORTENBERG"
click at [1448, 173] on link "Afficher" at bounding box center [1466, 165] width 62 height 25
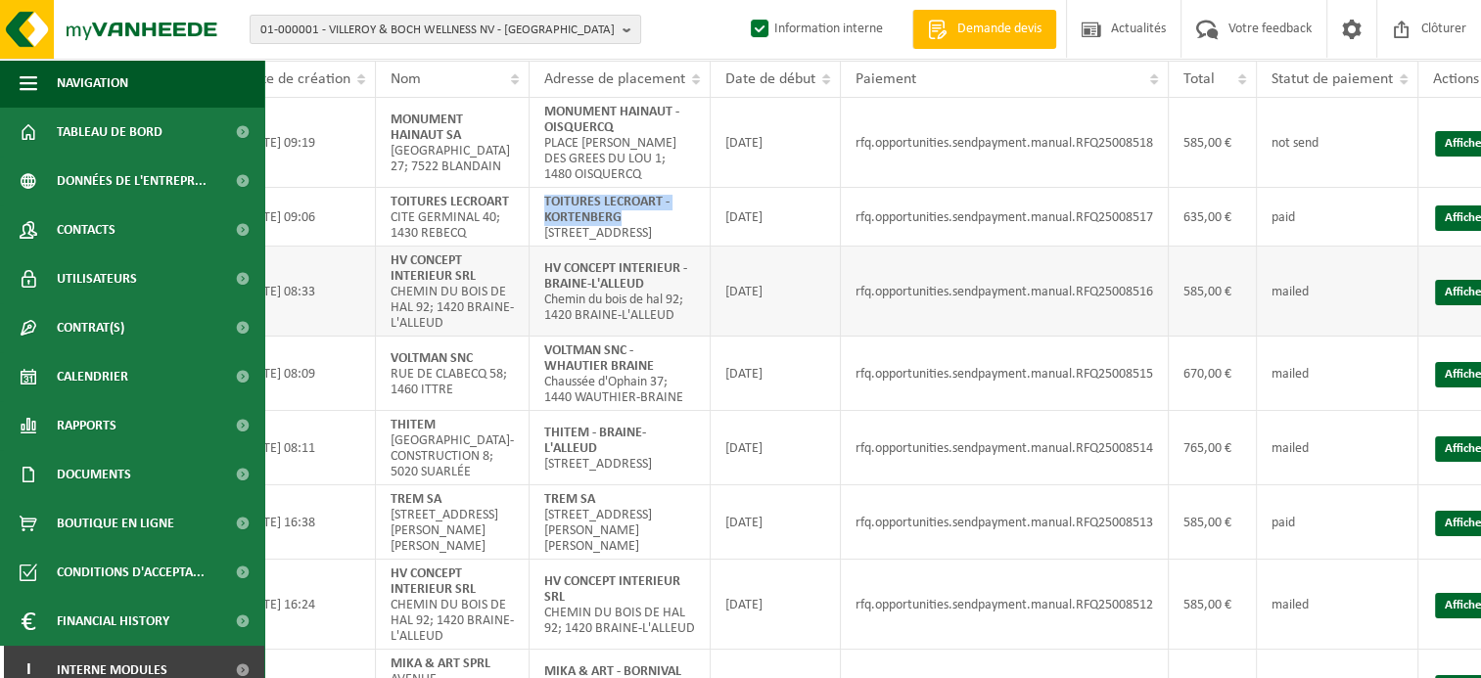
scroll to position [98, 103]
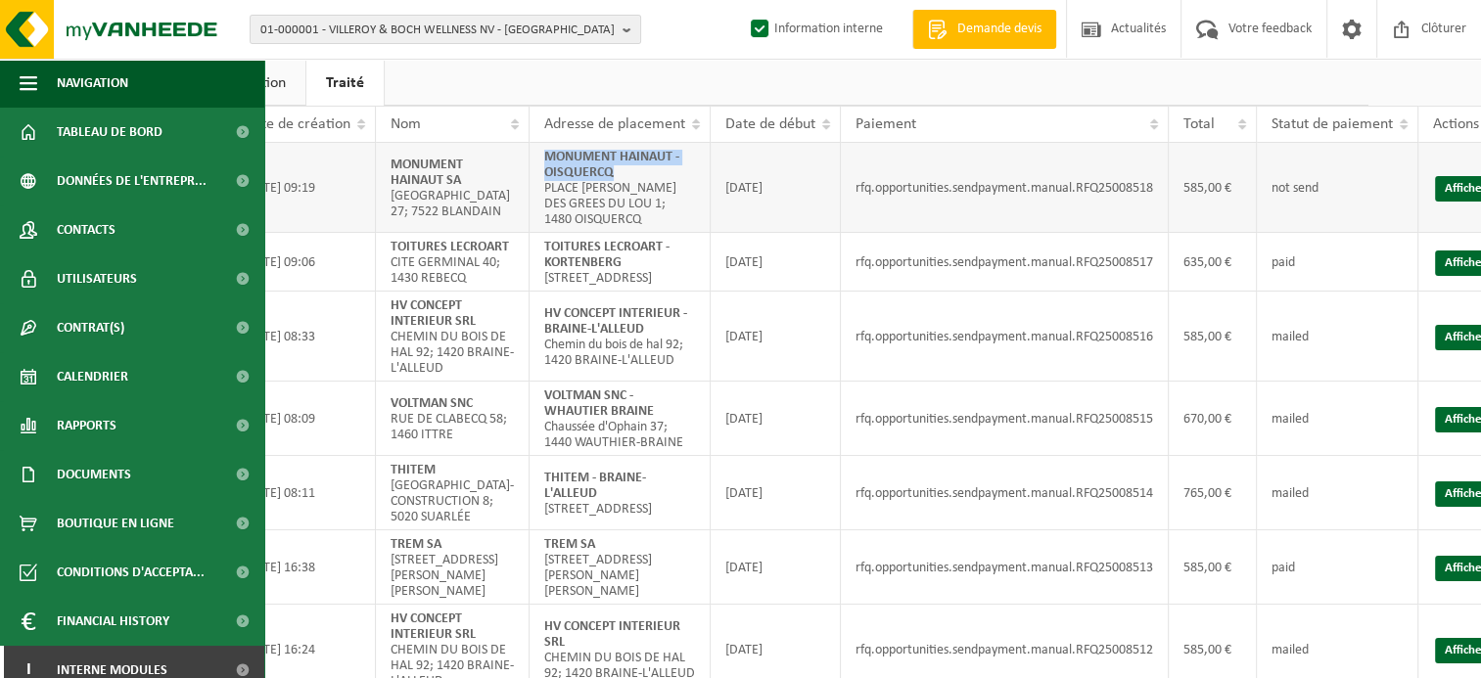
drag, startPoint x: 585, startPoint y: 173, endPoint x: 505, endPoint y: 154, distance: 82.6
click at [530, 154] on td "MONUMENT HAINAUT - OISQUERCQ PLACE [PERSON_NAME] DU LOU 1; 1480 OISQUERCQ" at bounding box center [620, 188] width 181 height 90
copy strong "MONUMENT HAINAUT - OISQUERCQ"
click at [1435, 182] on link "Afficher" at bounding box center [1466, 188] width 62 height 25
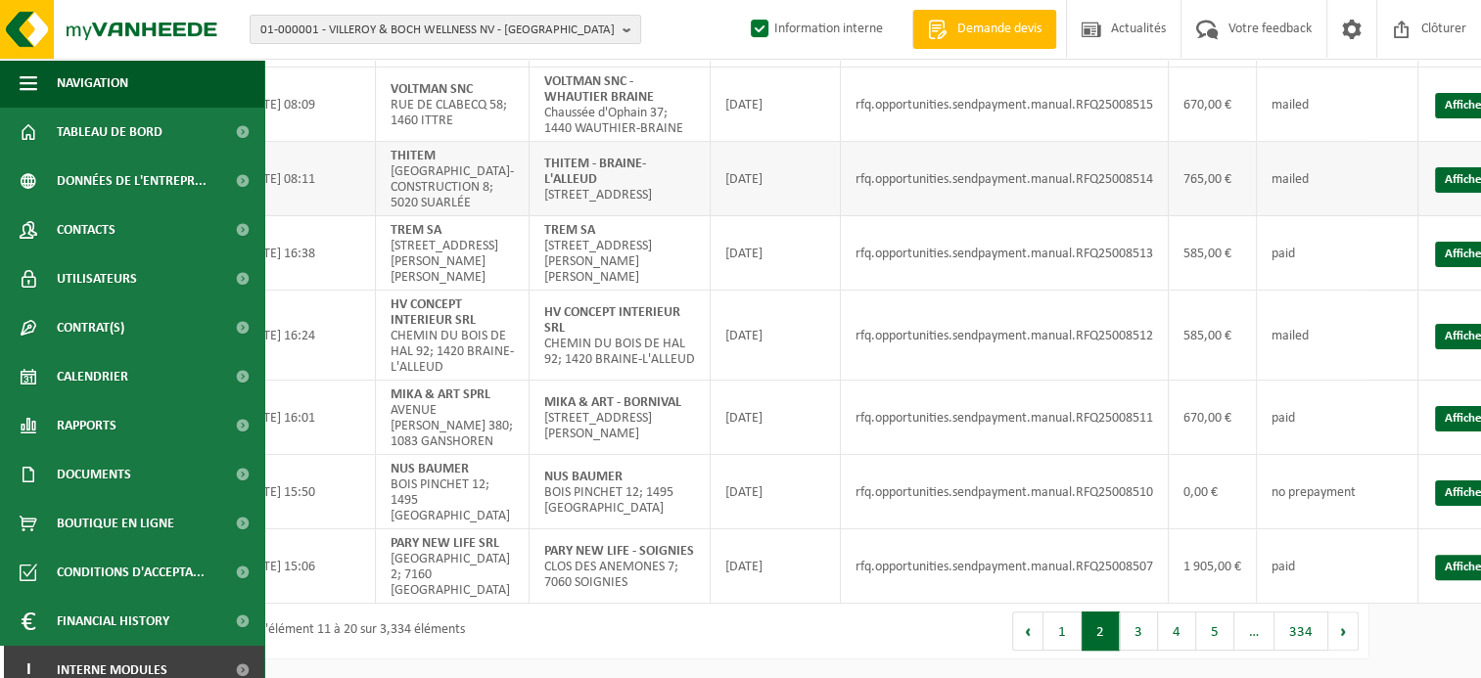
scroll to position [661, 103]
click at [1064, 642] on button "1" at bounding box center [1063, 631] width 38 height 39
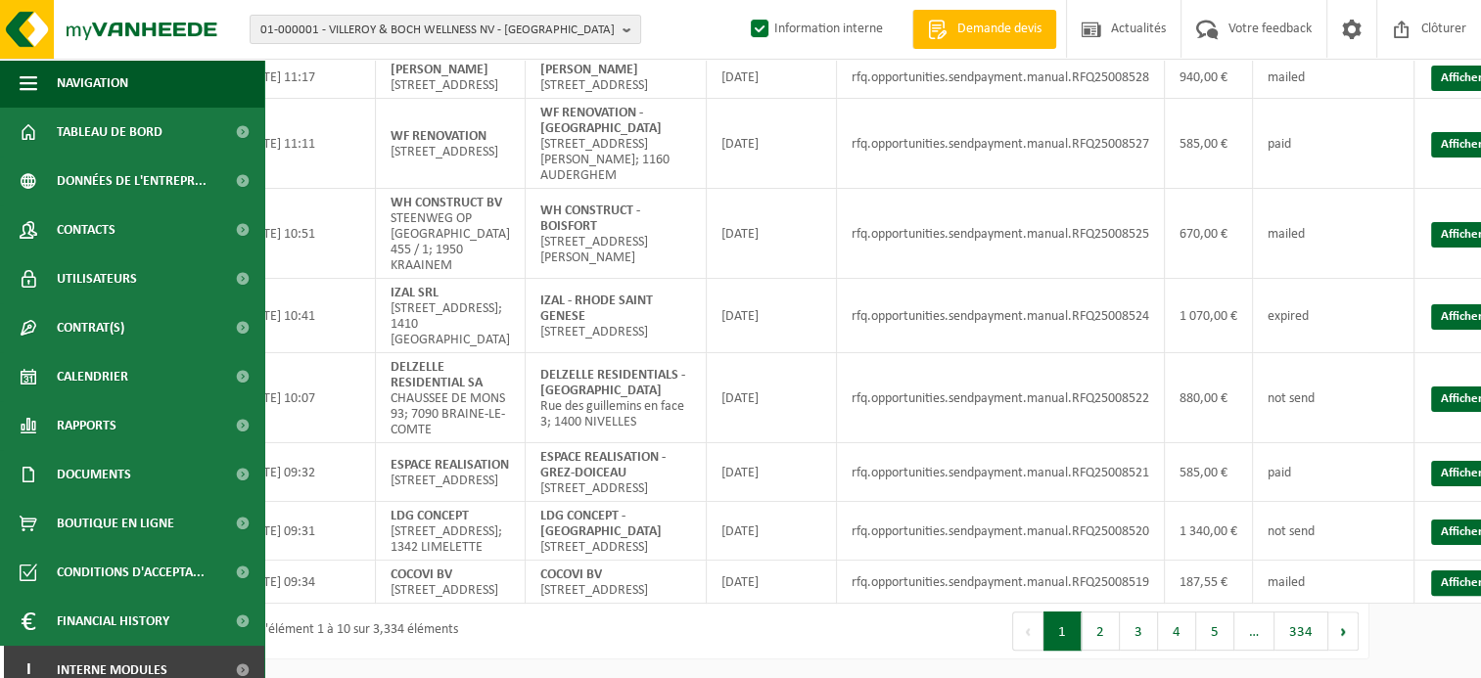
scroll to position [457, 103]
drag, startPoint x: 621, startPoint y: 506, endPoint x: 533, endPoint y: 485, distance: 90.7
click at [533, 502] on td "LDG CONCEPT - [GEOGRAPHIC_DATA] Jonet 3; 1640 [GEOGRAPHIC_DATA]" at bounding box center [616, 531] width 181 height 59
copy strong "LDG CONCEPT - [GEOGRAPHIC_DATA]"
click at [1472, 520] on link "Afficher" at bounding box center [1462, 532] width 62 height 25
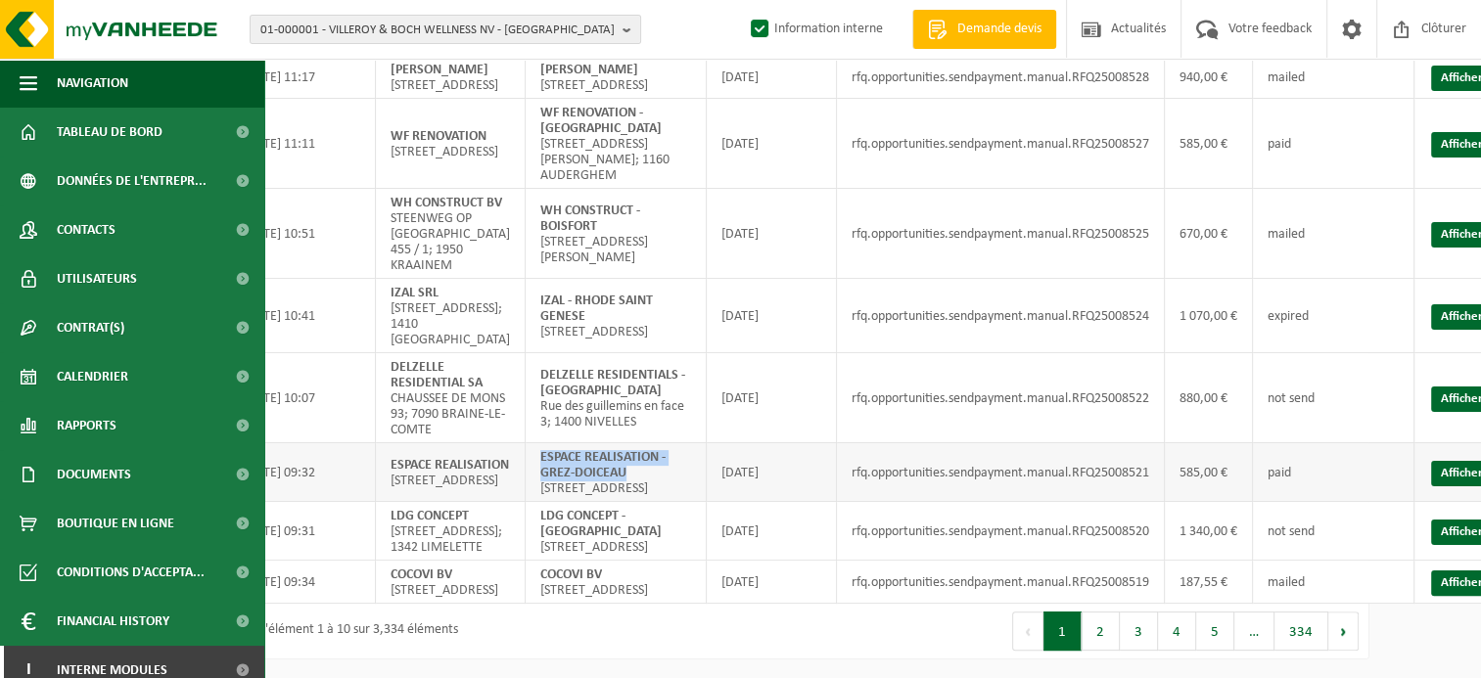
drag, startPoint x: 623, startPoint y: 434, endPoint x: 537, endPoint y: 414, distance: 88.4
click at [537, 444] on td "ESPACE REALISATION - GREZ-DOICEAU [STREET_ADDRESS]; 1390 GREZ-DOICEAU" at bounding box center [616, 473] width 181 height 59
copy strong "ESPACE REALISATION - GREZ-DOICEAU"
click at [1452, 461] on link "Afficher" at bounding box center [1462, 473] width 62 height 25
click at [1465, 304] on link "Afficher" at bounding box center [1462, 316] width 62 height 25
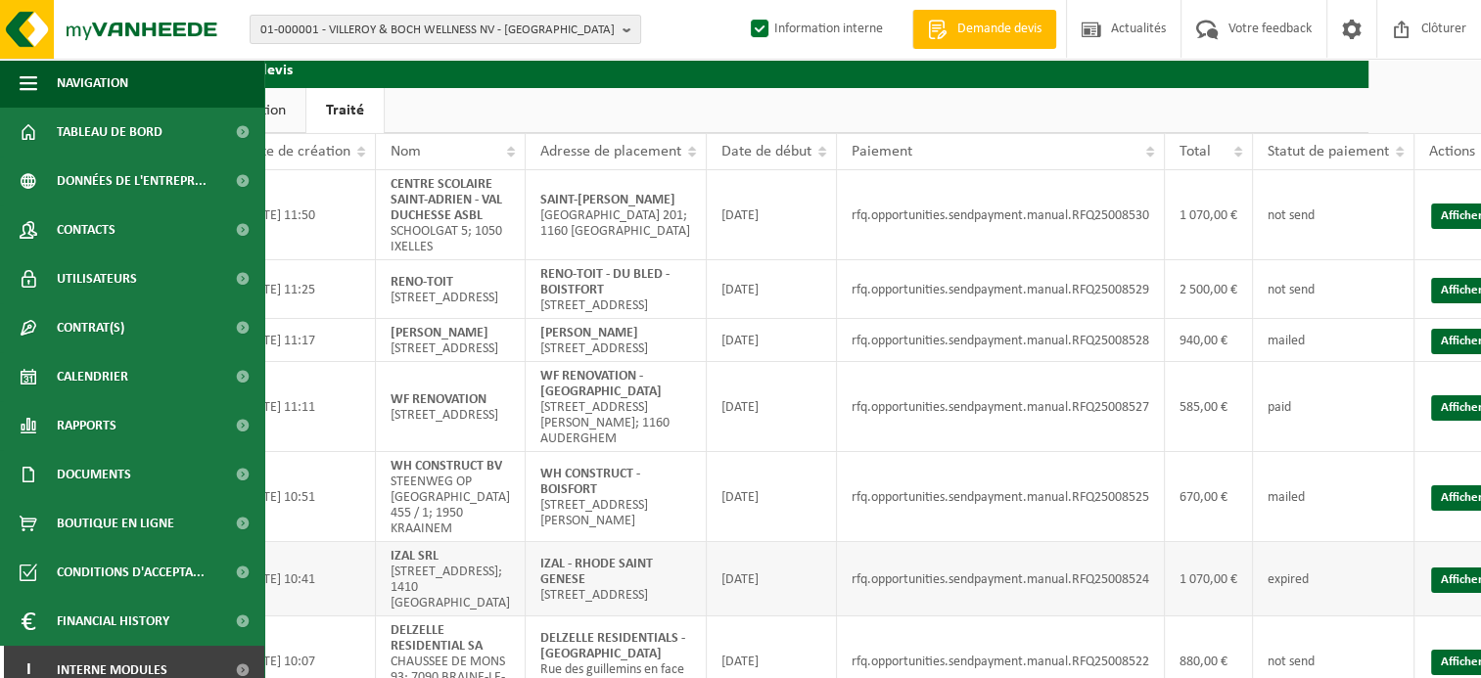
scroll to position [66, 103]
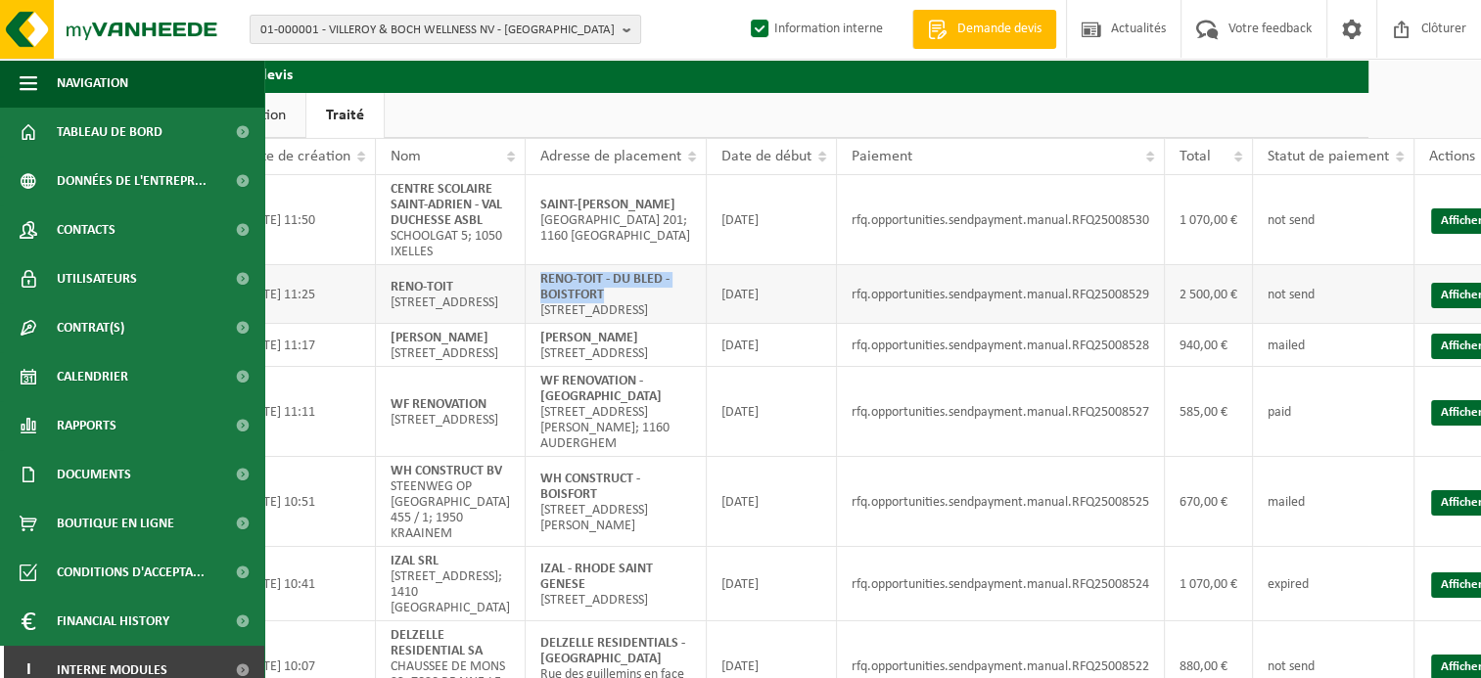
drag, startPoint x: 610, startPoint y: 294, endPoint x: 540, endPoint y: 278, distance: 71.3
click at [540, 278] on td "RENO-TOIT - DU BLED - BOISTFORT [STREET_ADDRESS]; 1170 WATERMAAL-[GEOGRAPHIC_DA…" at bounding box center [616, 294] width 181 height 59
copy strong "RENO-TOIT - DU BLED - BOISTFORT"
click at [1449, 307] on link "Afficher" at bounding box center [1462, 295] width 62 height 25
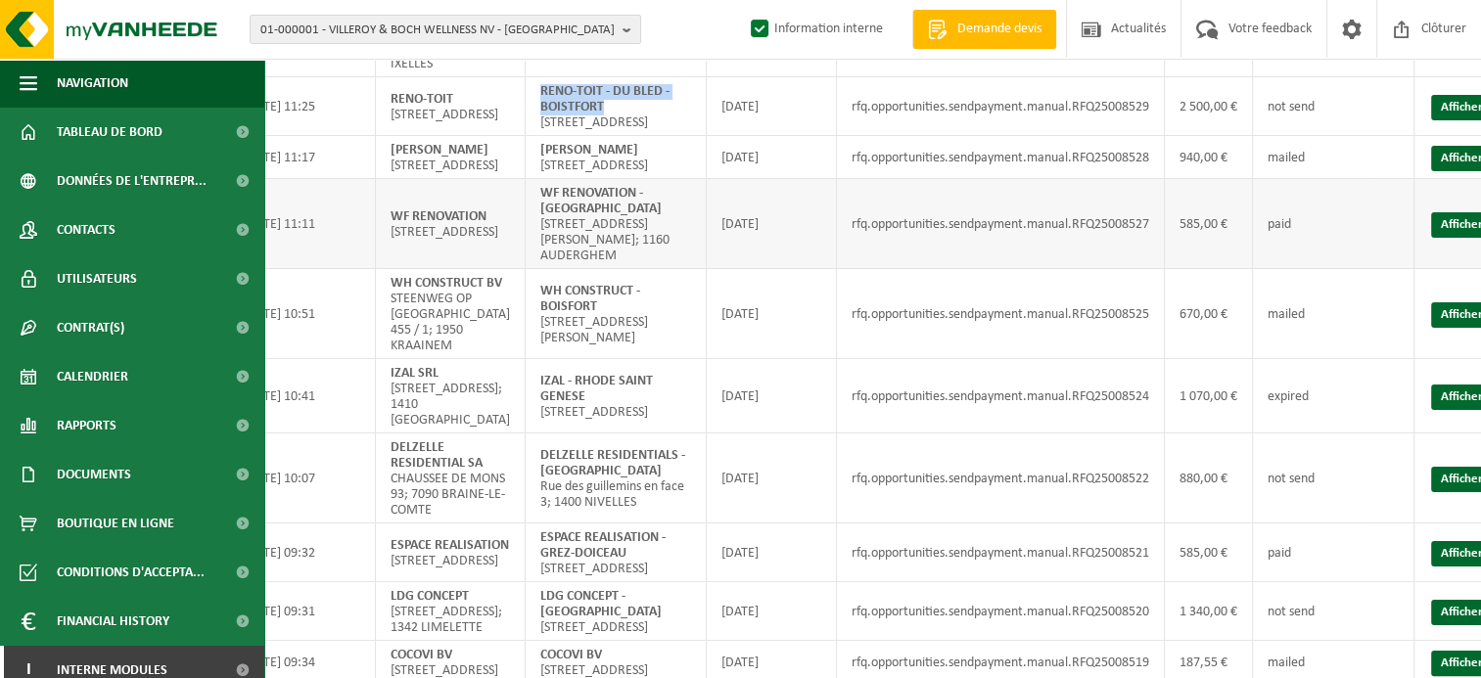
scroll to position [261, 103]
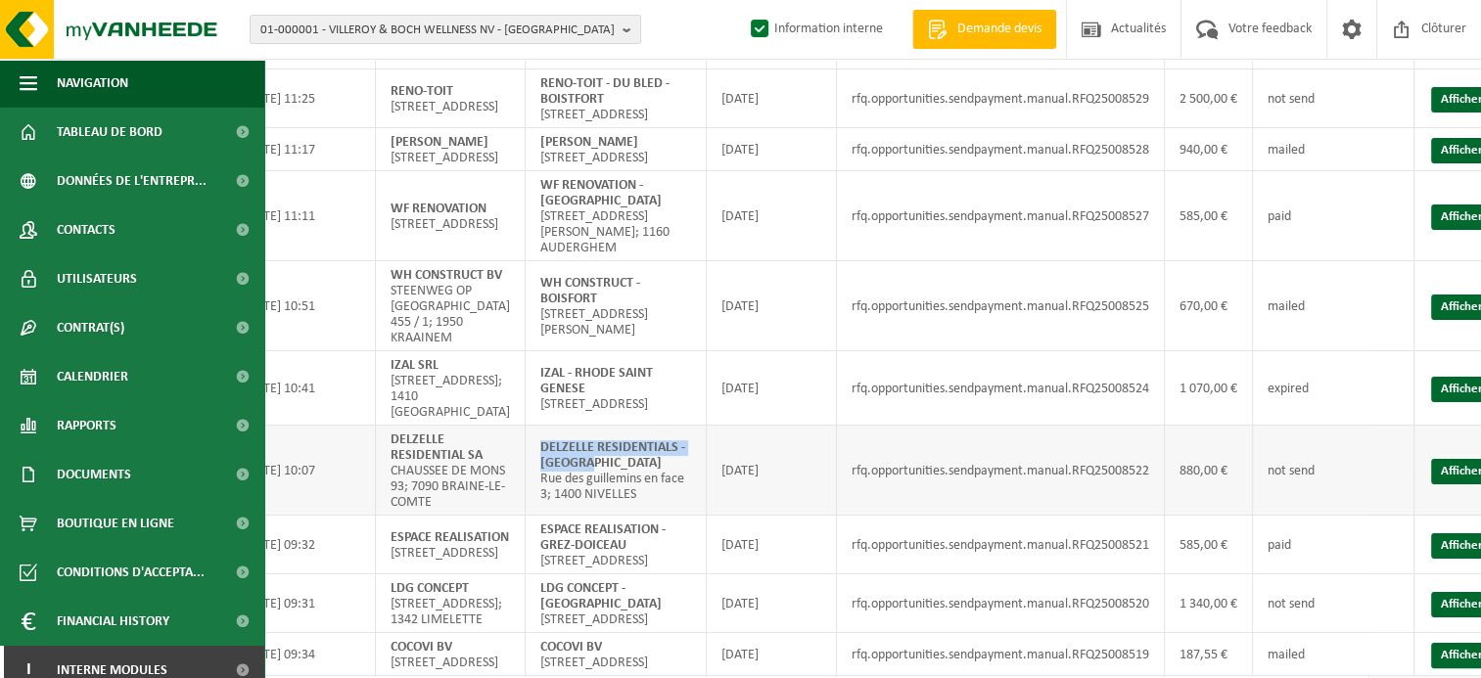
drag, startPoint x: 588, startPoint y: 541, endPoint x: 537, endPoint y: 525, distance: 54.5
click at [537, 516] on td "DELZELLE RESIDENTIALS - NIVLLES [GEOGRAPHIC_DATA] en face 3; 1400 NIVELLES" at bounding box center [616, 471] width 181 height 90
copy strong "DELZELLE RESIDENTIALS - [GEOGRAPHIC_DATA]"
click at [1471, 485] on link "Afficher" at bounding box center [1462, 471] width 62 height 25
drag, startPoint x: 595, startPoint y: 350, endPoint x: 533, endPoint y: 329, distance: 65.9
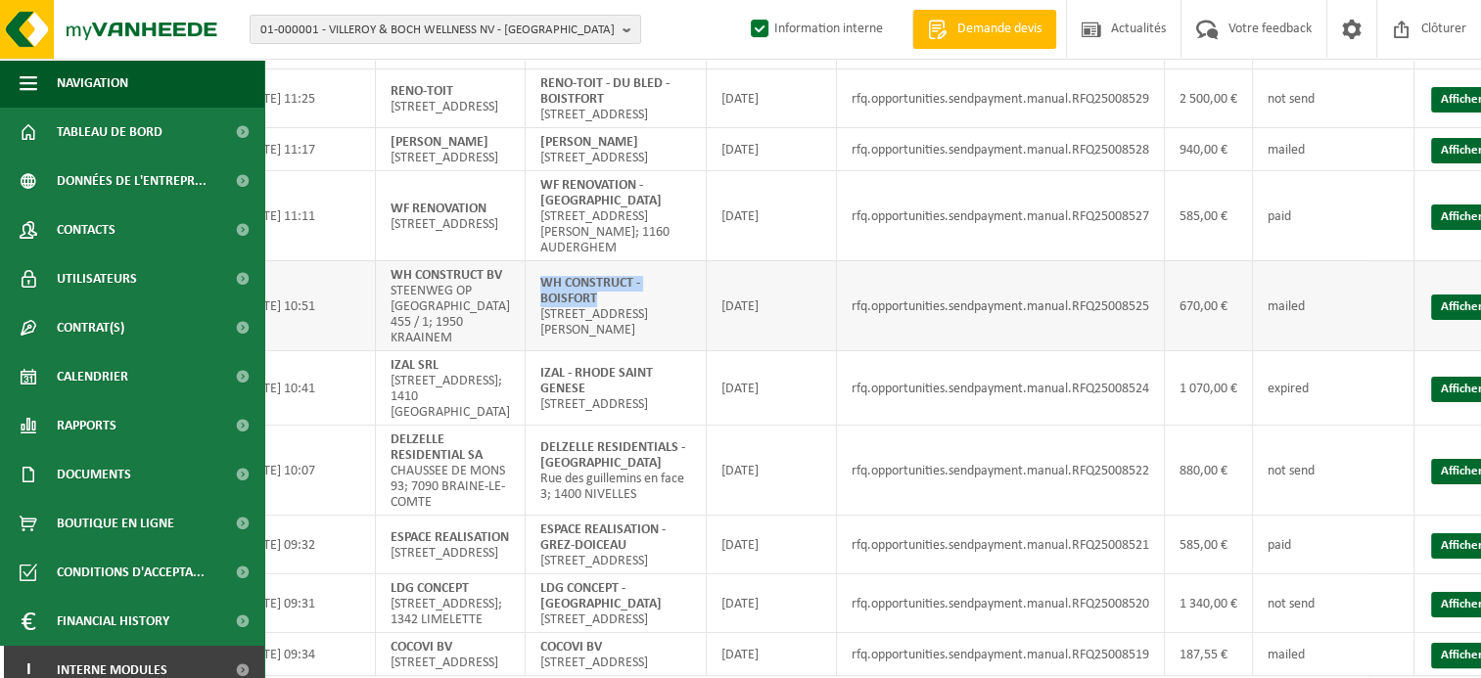
click at [533, 329] on td "WH CONSTRUCT - BOISFORT [STREET_ADDRESS]" at bounding box center [616, 306] width 181 height 90
copy strong "WH CONSTRUCT - BOISFORT"
click at [1452, 320] on link "Afficher" at bounding box center [1462, 307] width 62 height 25
drag, startPoint x: 624, startPoint y: 180, endPoint x: 540, endPoint y: 184, distance: 83.3
click at [540, 171] on td "[PERSON_NAME] [STREET_ADDRESS]" at bounding box center [616, 149] width 181 height 43
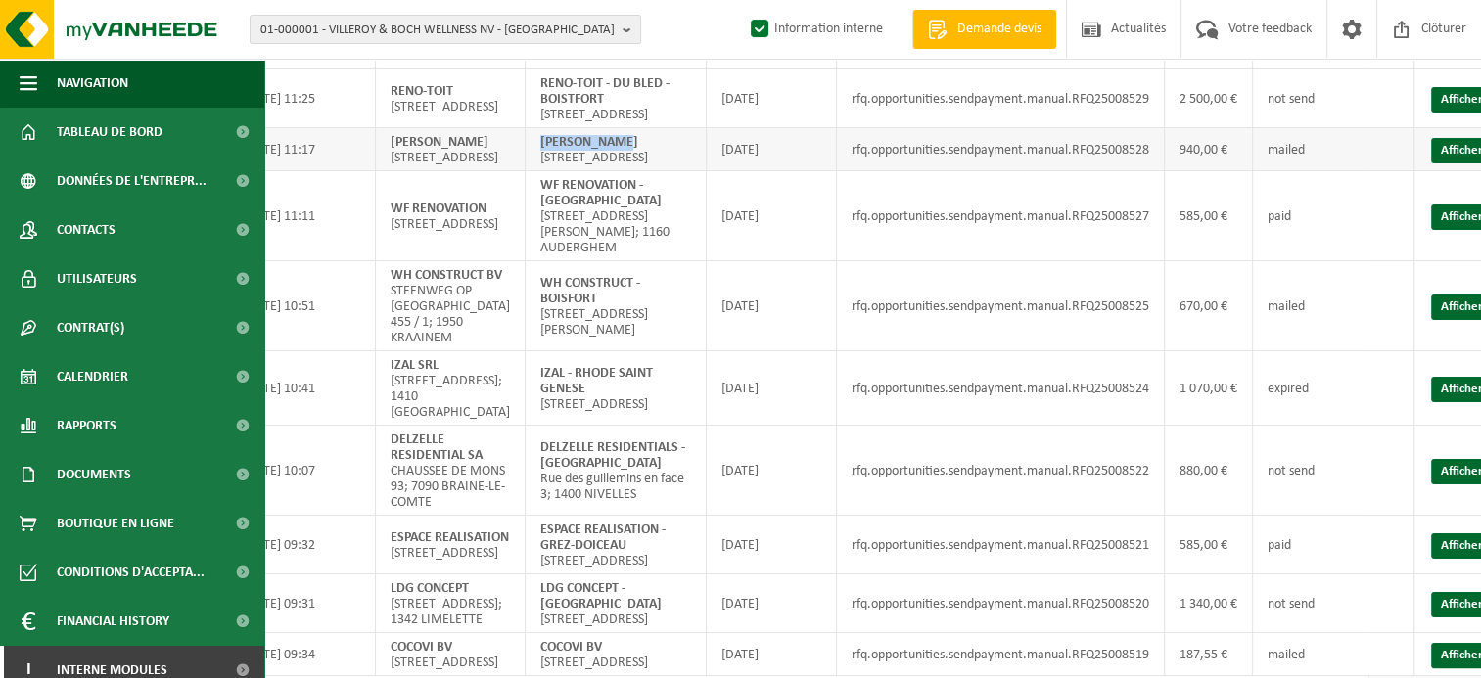
copy strong "[PERSON_NAME]"
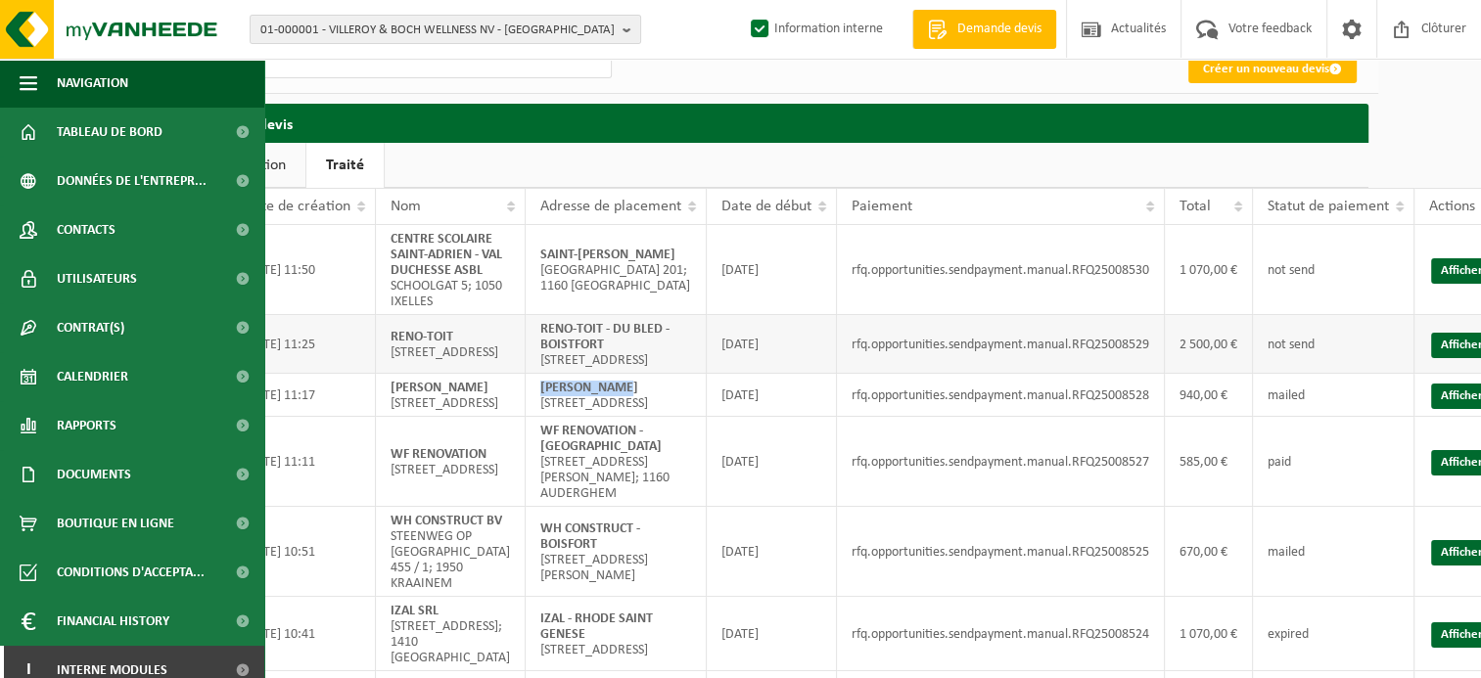
scroll to position [0, 103]
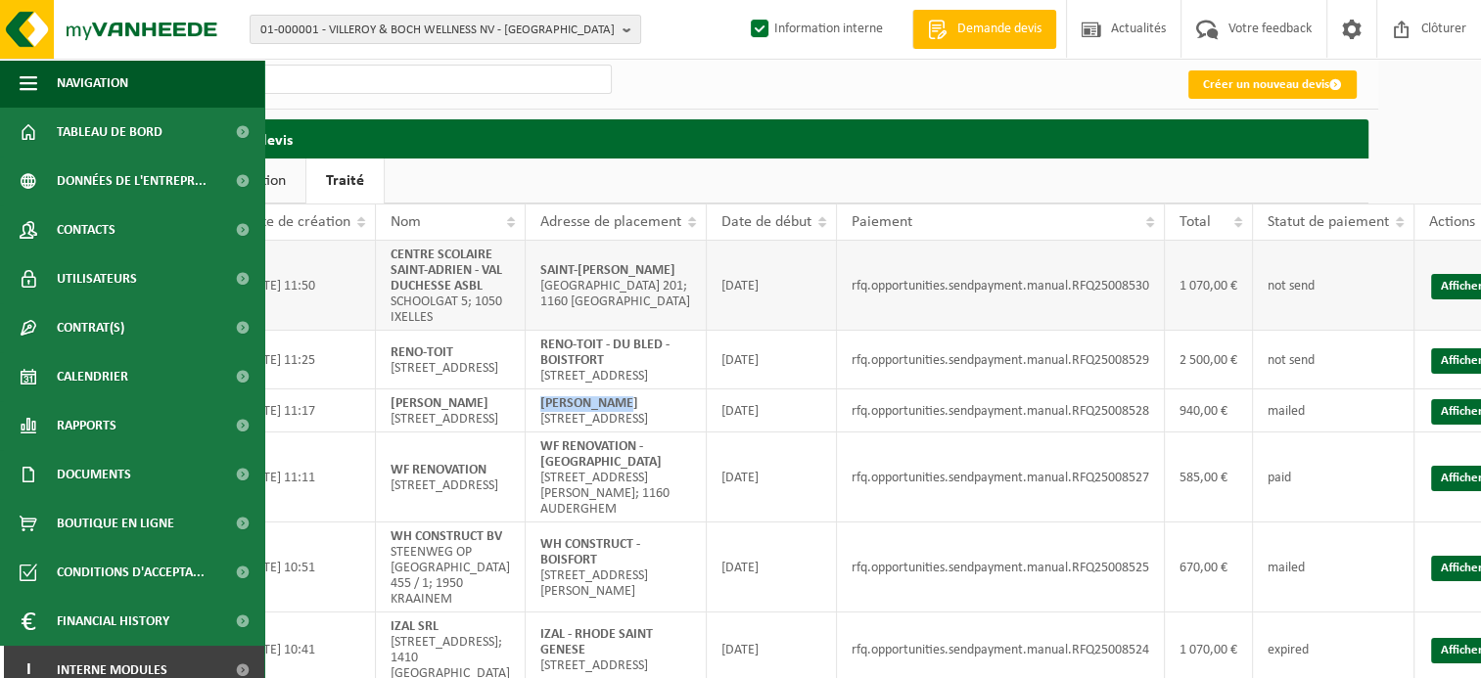
drag, startPoint x: 623, startPoint y: 275, endPoint x: 528, endPoint y: 257, distance: 96.8
click at [528, 257] on td "SAINT-[PERSON_NAME] - AUDERGHEM [STREET_ADDRESS]; 1160 [GEOGRAPHIC_DATA]" at bounding box center [616, 286] width 181 height 90
copy strong "SAINT-[PERSON_NAME]"
click at [1455, 291] on link "Afficher" at bounding box center [1462, 286] width 62 height 25
